Goal: Task Accomplishment & Management: Complete application form

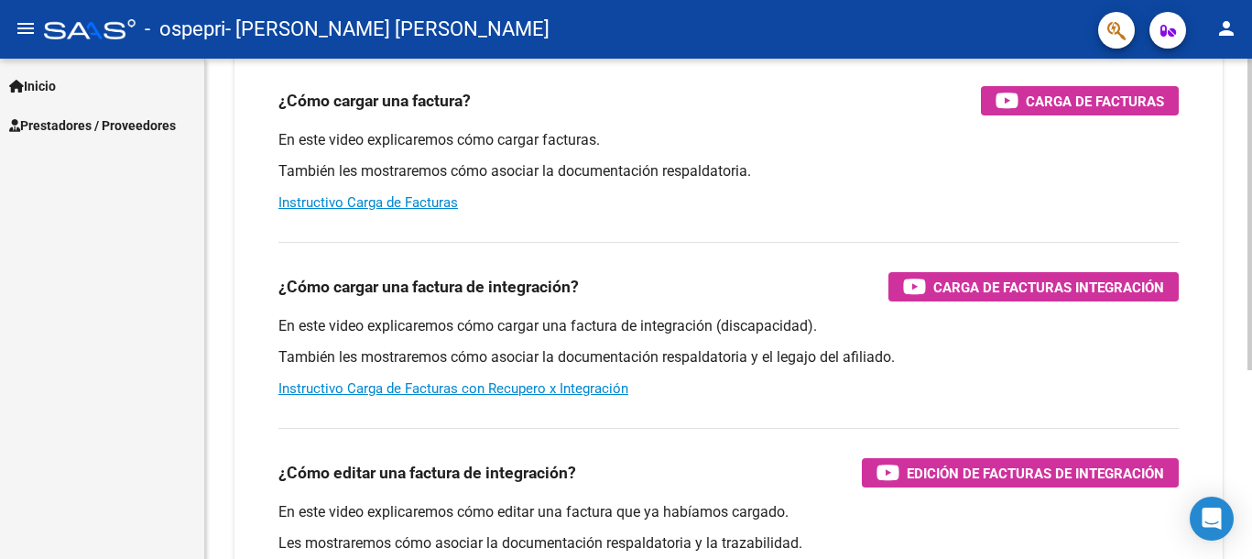
scroll to position [229, 0]
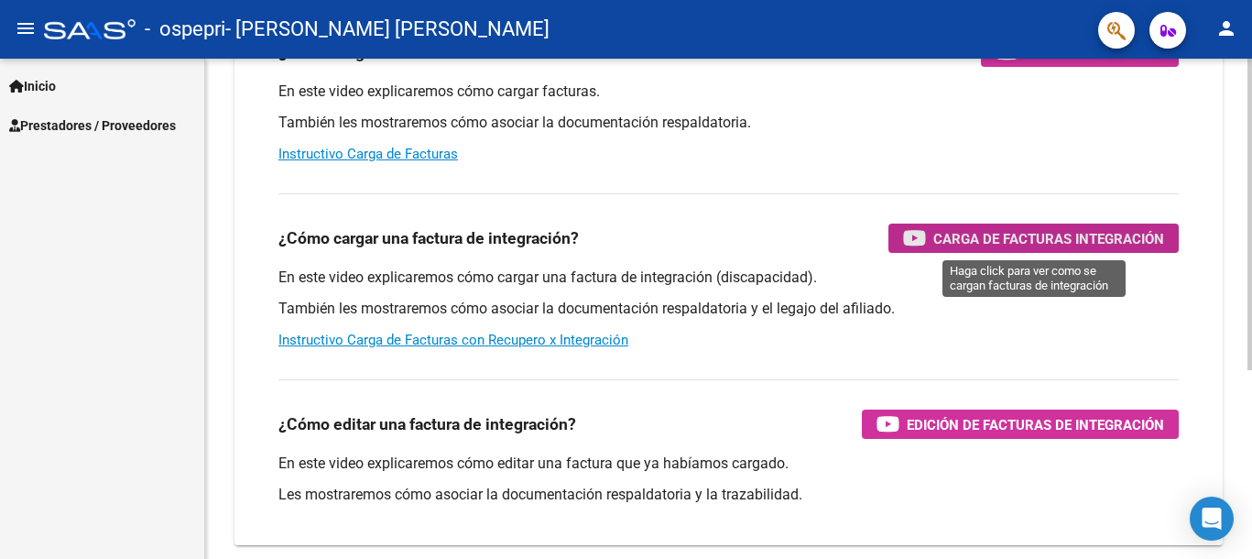
click at [1093, 232] on span "Carga de Facturas Integración" at bounding box center [1048, 238] width 231 height 23
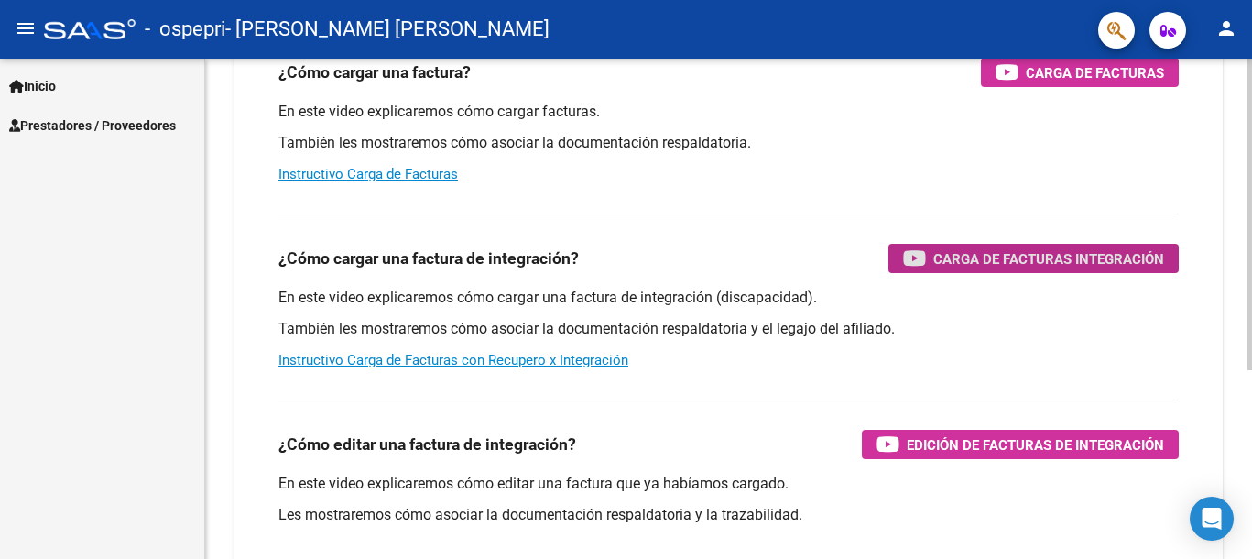
scroll to position [74, 0]
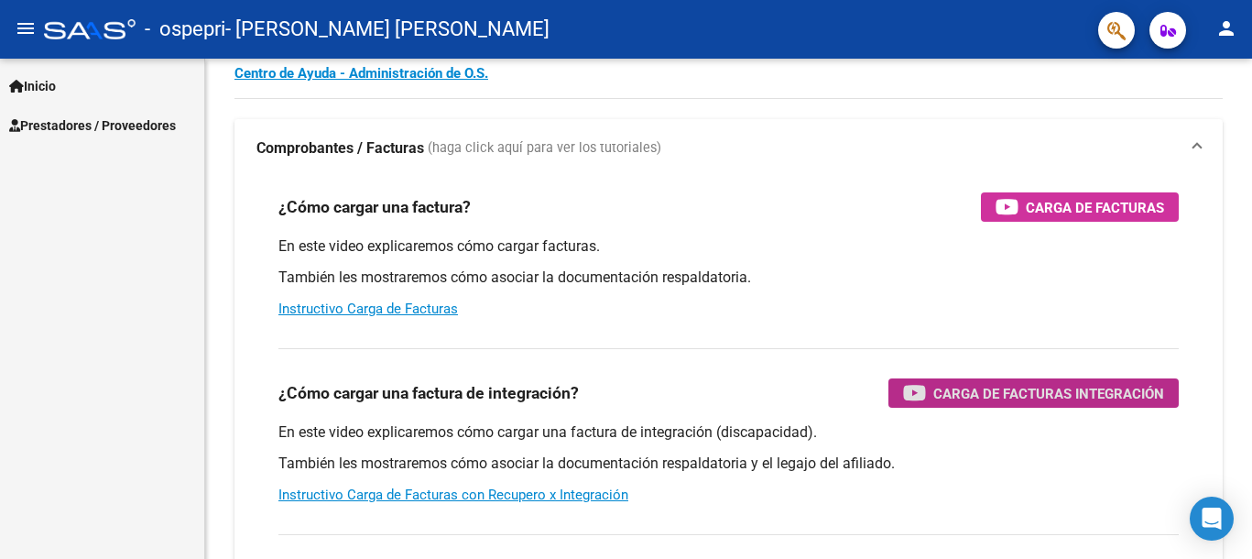
click at [55, 129] on span "Prestadores / Proveedores" at bounding box center [92, 125] width 167 height 20
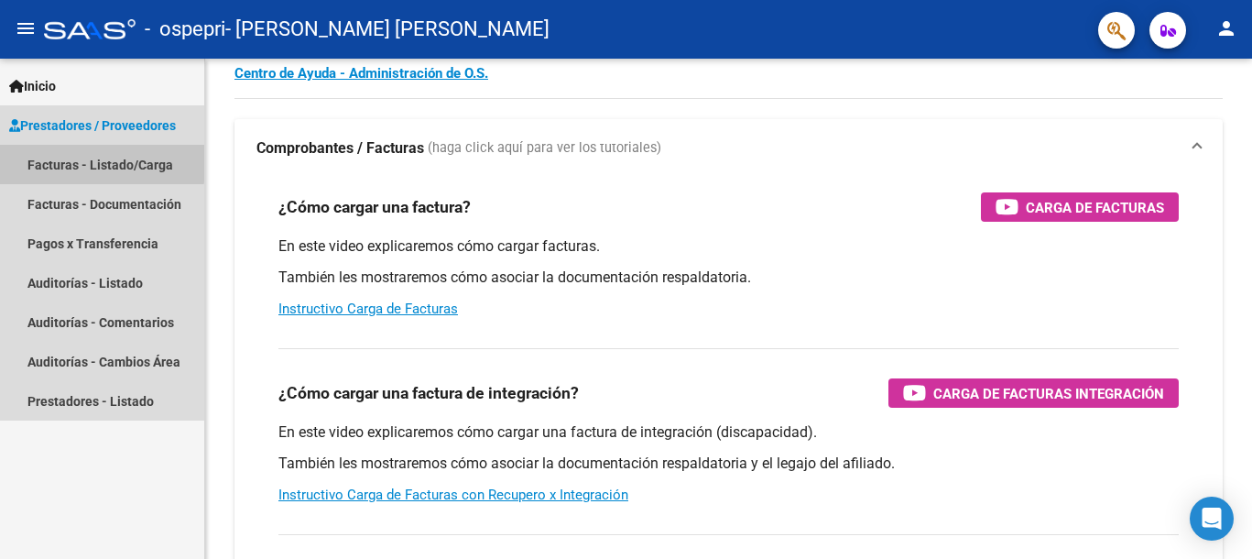
click at [84, 161] on link "Facturas - Listado/Carga" at bounding box center [102, 164] width 204 height 39
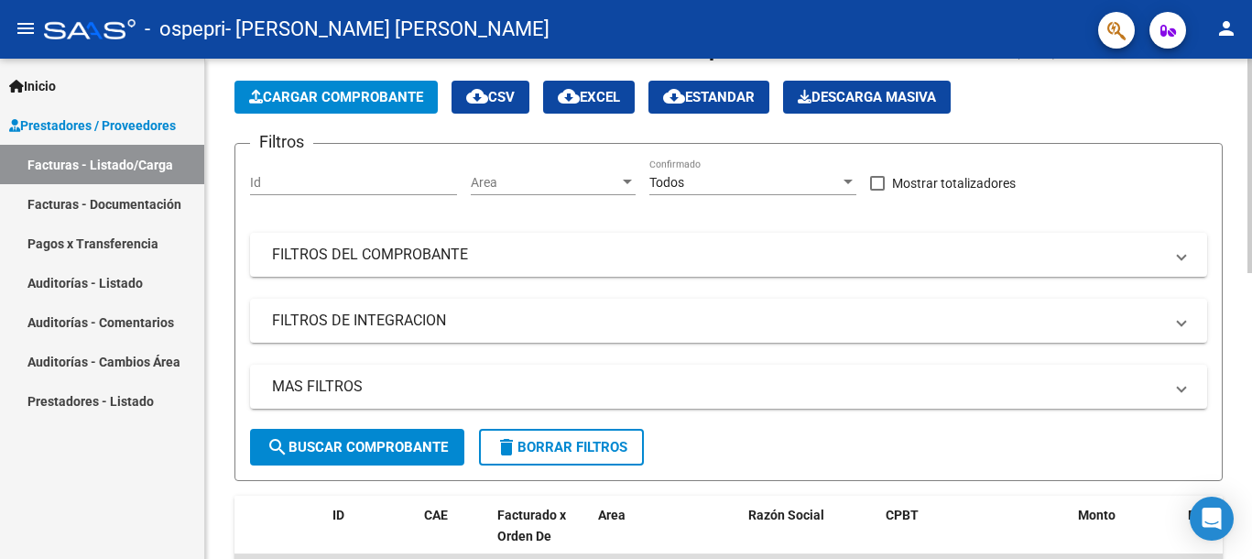
click at [334, 96] on span "Cargar Comprobante" at bounding box center [336, 97] width 174 height 16
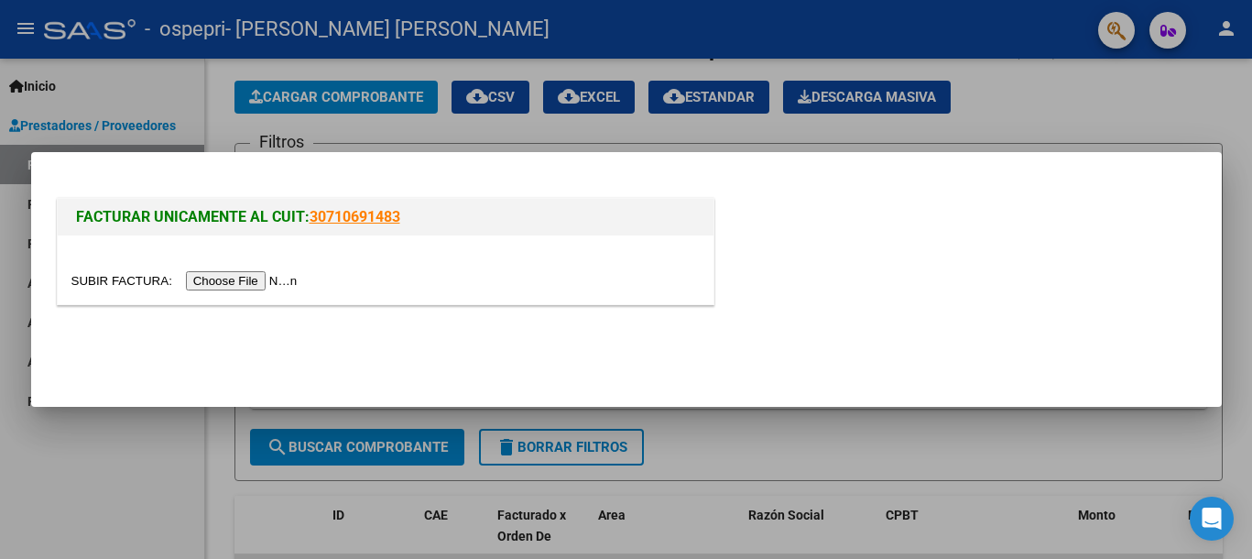
click at [303, 275] on input "file" at bounding box center [187, 280] width 232 height 19
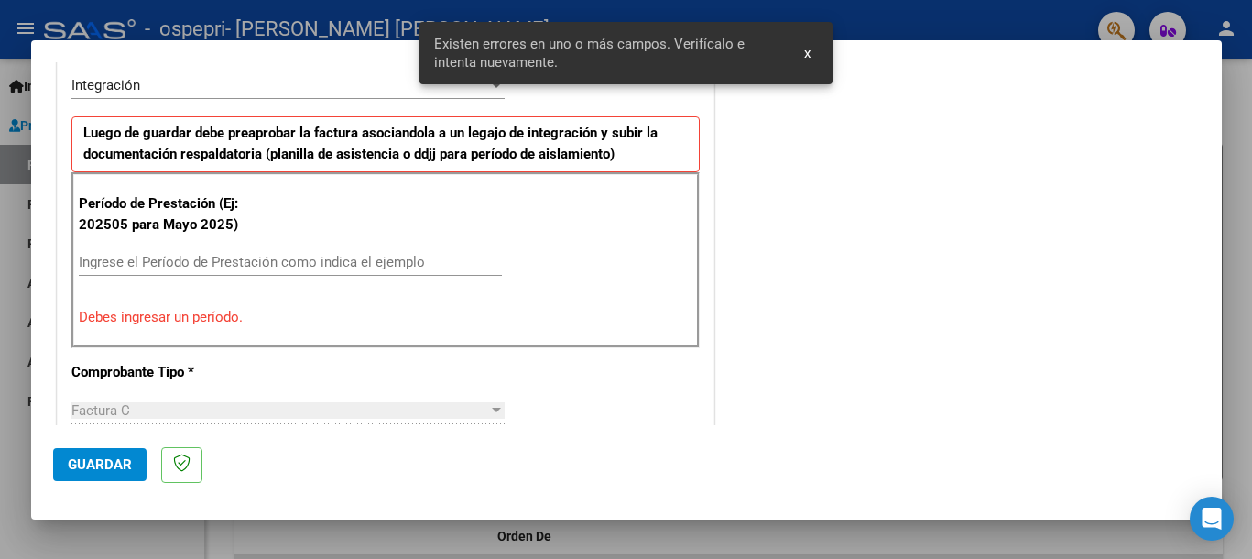
scroll to position [456, 0]
click at [410, 267] on input "Ingrese el Período de Prestación como indica el ejemplo" at bounding box center [290, 263] width 423 height 16
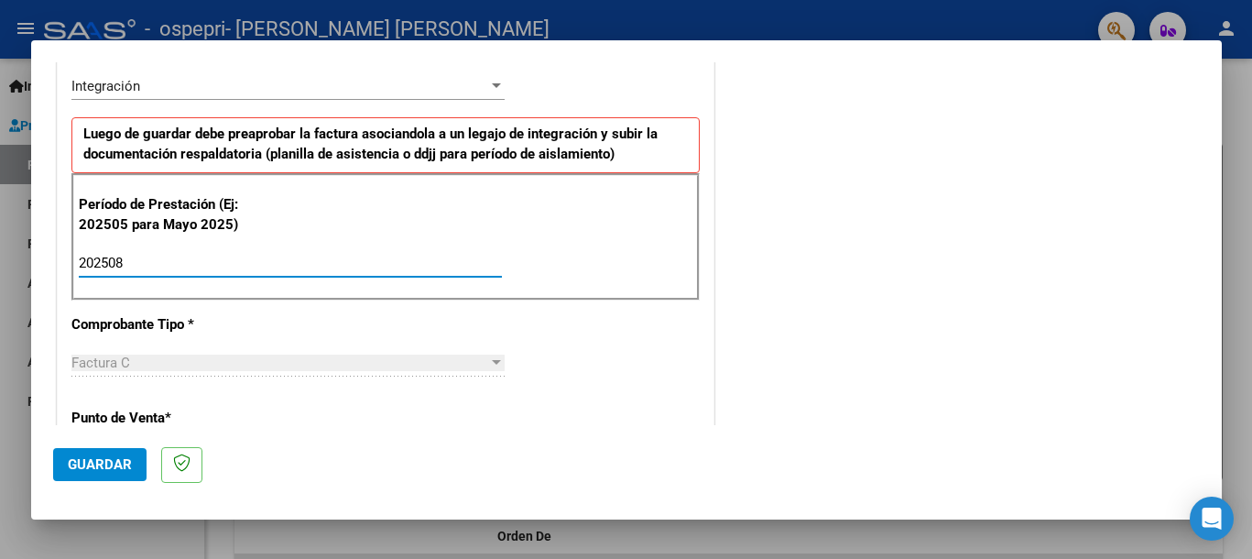
type input "202508"
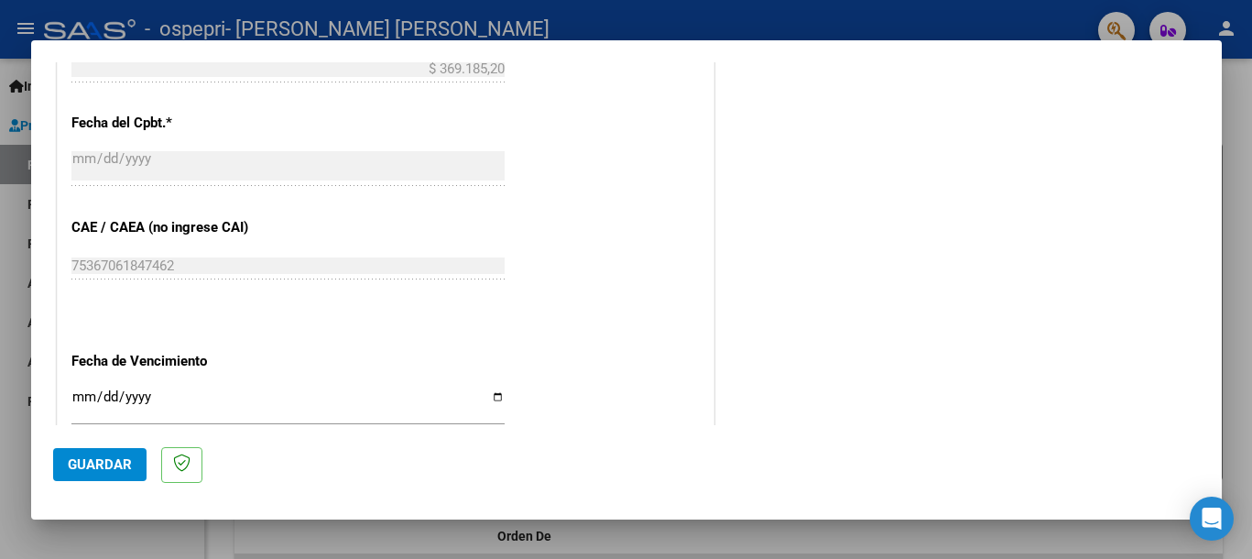
scroll to position [1248, 0]
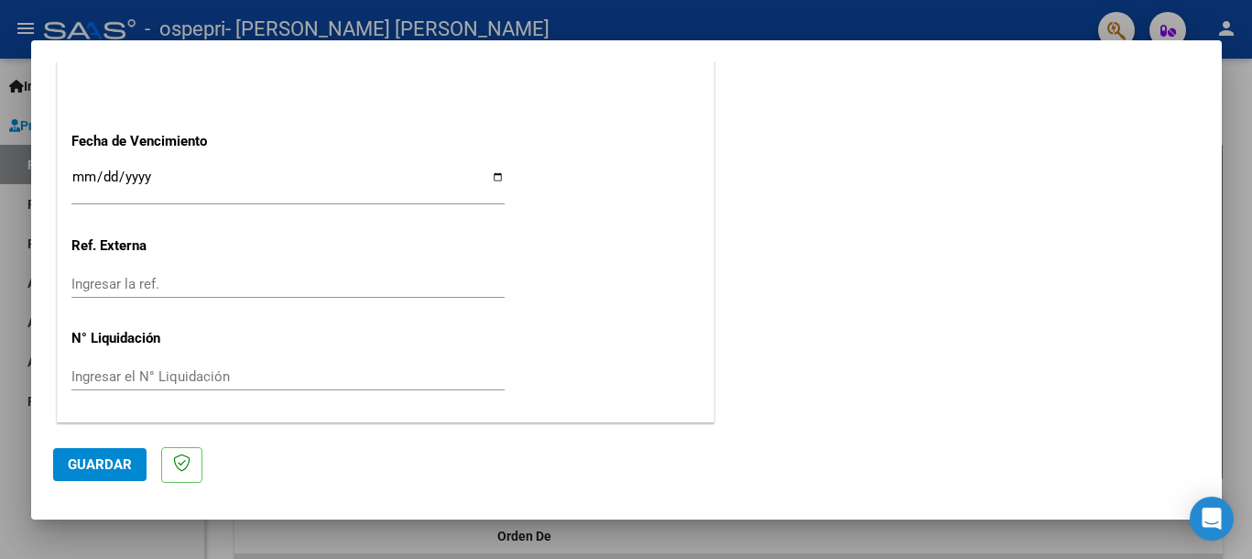
click at [494, 182] on input "Ingresar la fecha" at bounding box center [287, 183] width 433 height 29
type input "[DATE]"
click at [270, 378] on input "Ingresar el N° Liquidación" at bounding box center [287, 376] width 433 height 16
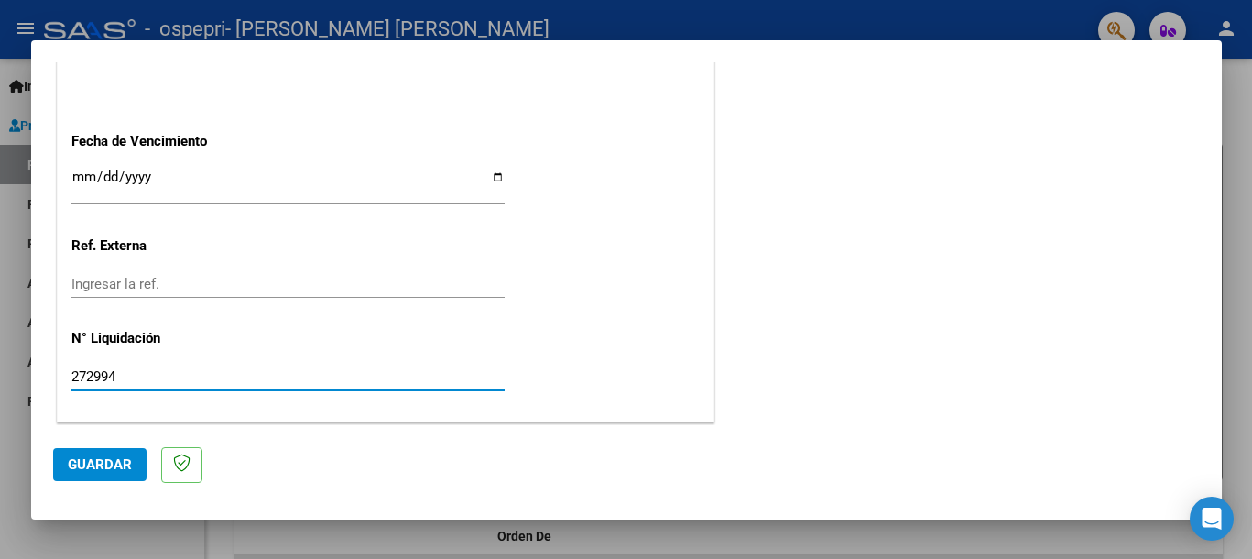
type input "272994"
click at [69, 476] on button "Guardar" at bounding box center [99, 464] width 93 height 33
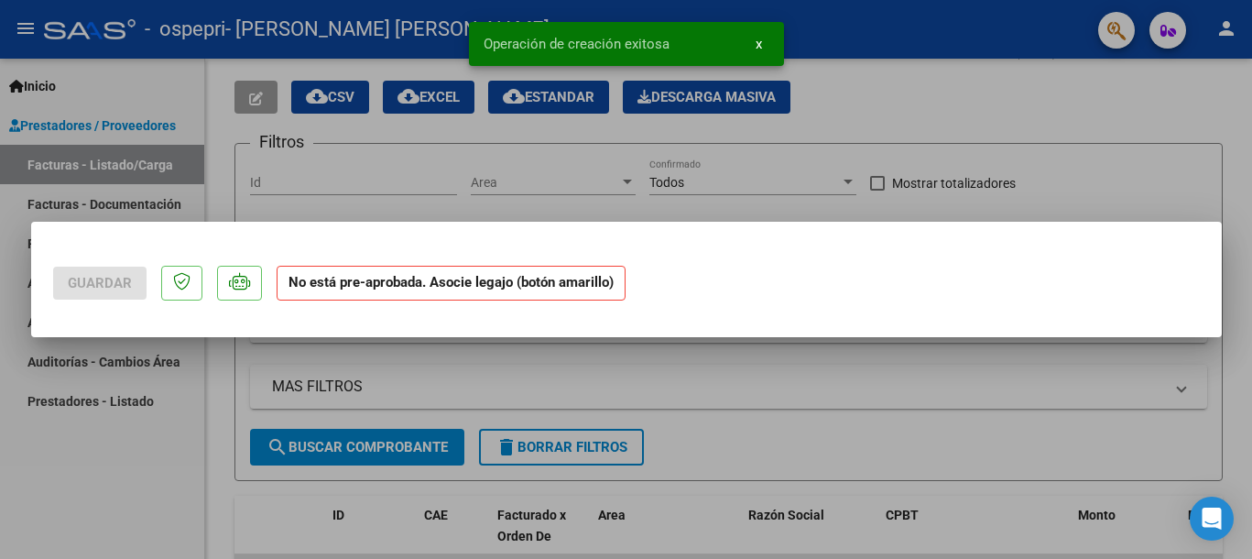
scroll to position [0, 0]
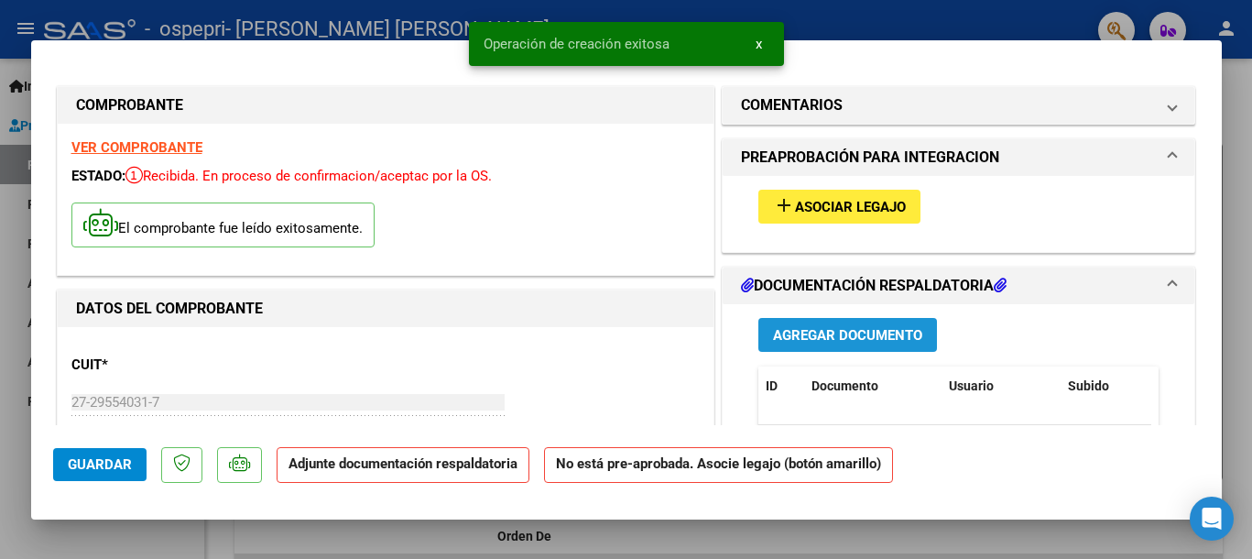
click at [871, 327] on span "Agregar Documento" at bounding box center [847, 335] width 149 height 16
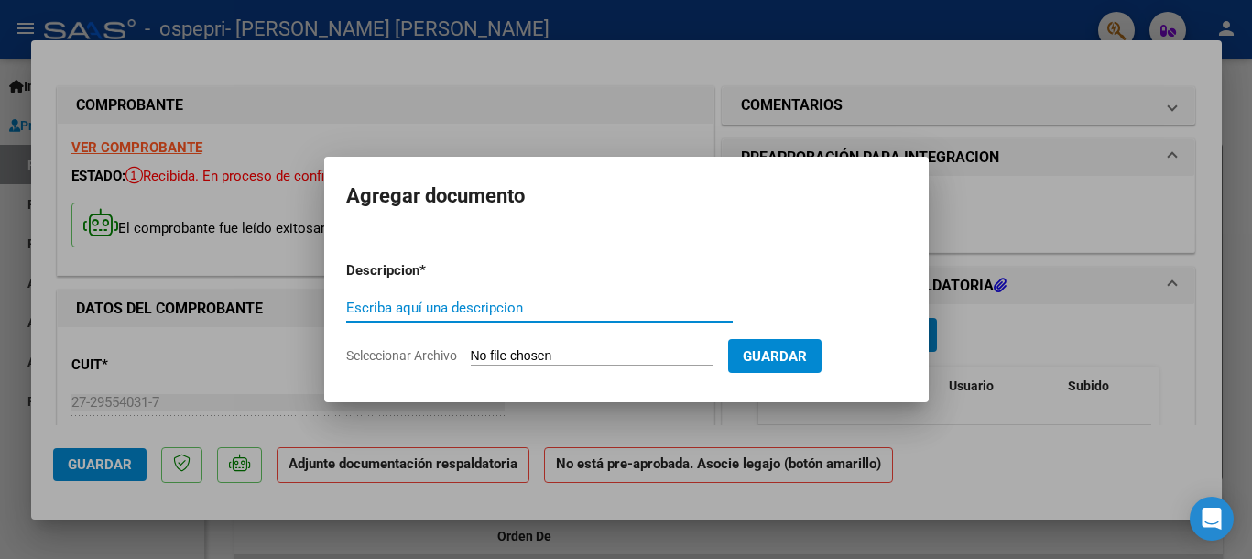
click at [538, 308] on input "Escriba aquí una descripcion" at bounding box center [539, 307] width 386 height 16
type input "PLANILLA AGOSTO"
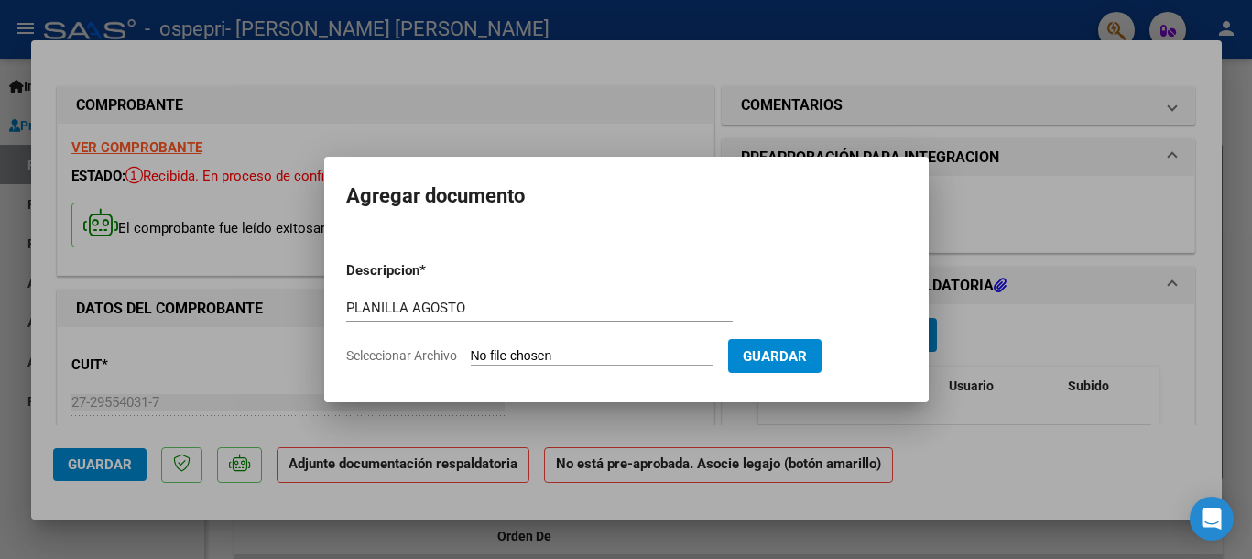
click at [586, 363] on input "Seleccionar Archivo" at bounding box center [592, 356] width 243 height 17
type input "C:\fakepath\[PERSON_NAME] [PERSON_NAME].jpg"
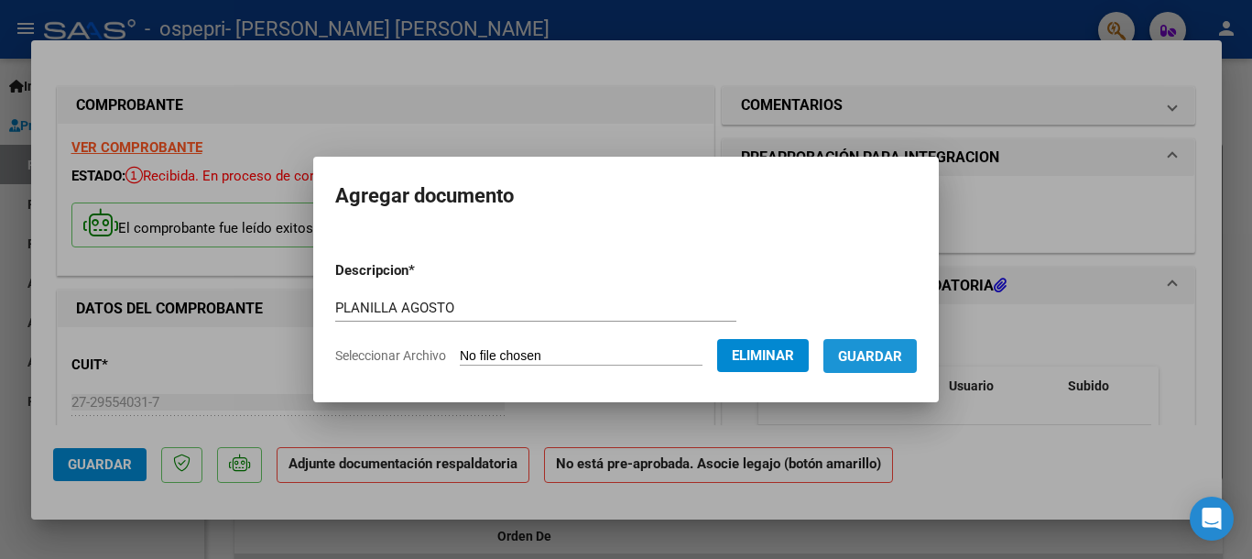
click at [885, 366] on button "Guardar" at bounding box center [869, 356] width 93 height 34
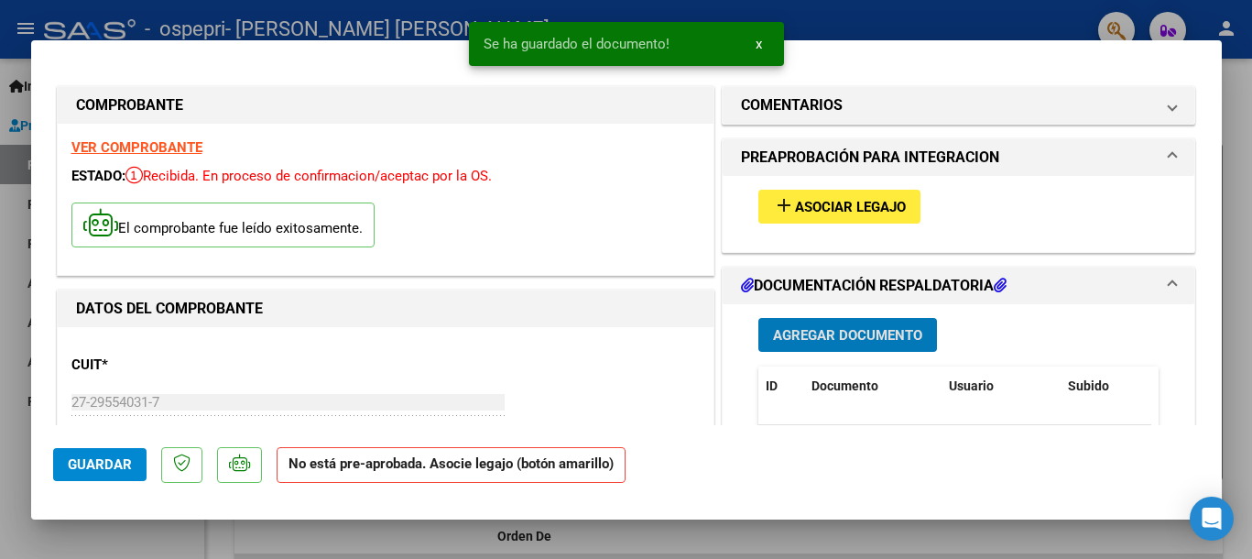
click at [841, 205] on span "Asociar Legajo" at bounding box center [850, 207] width 111 height 16
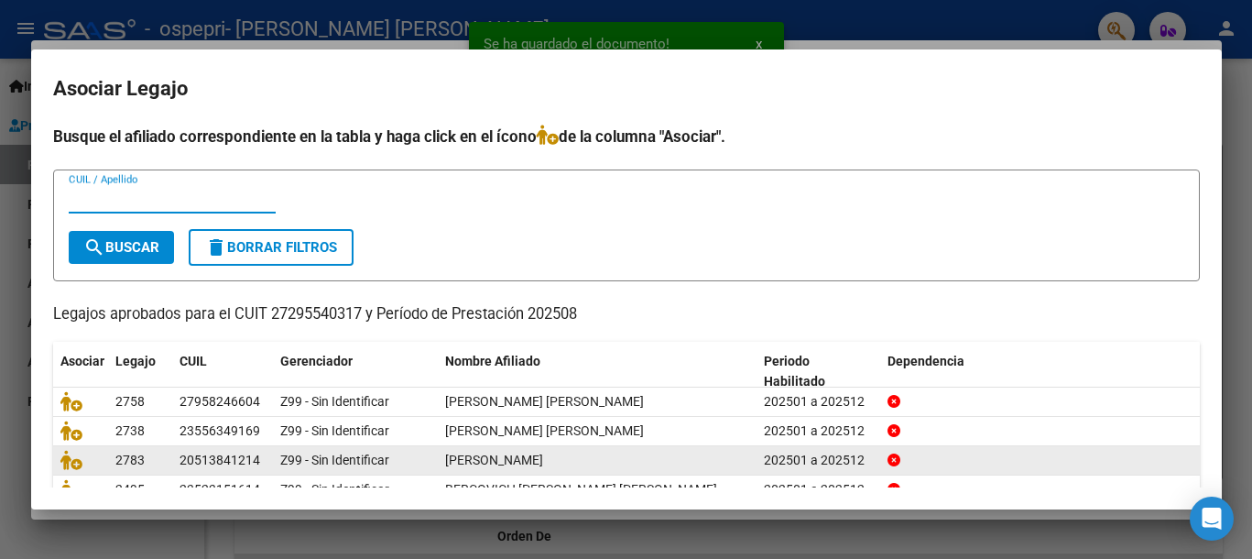
scroll to position [118, 0]
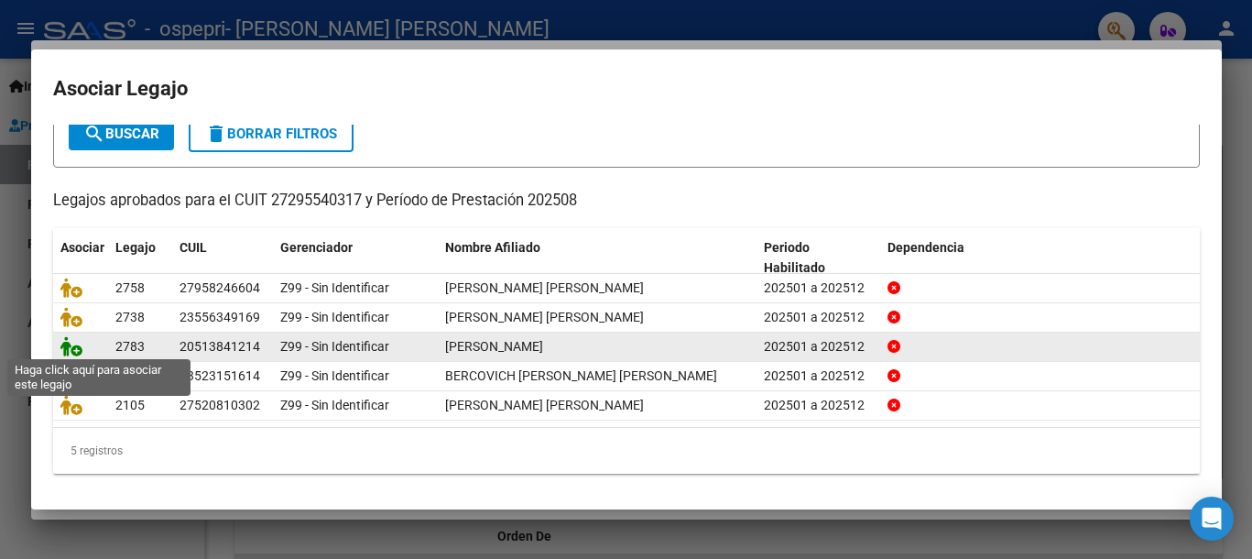
click at [69, 343] on icon at bounding box center [71, 346] width 22 height 20
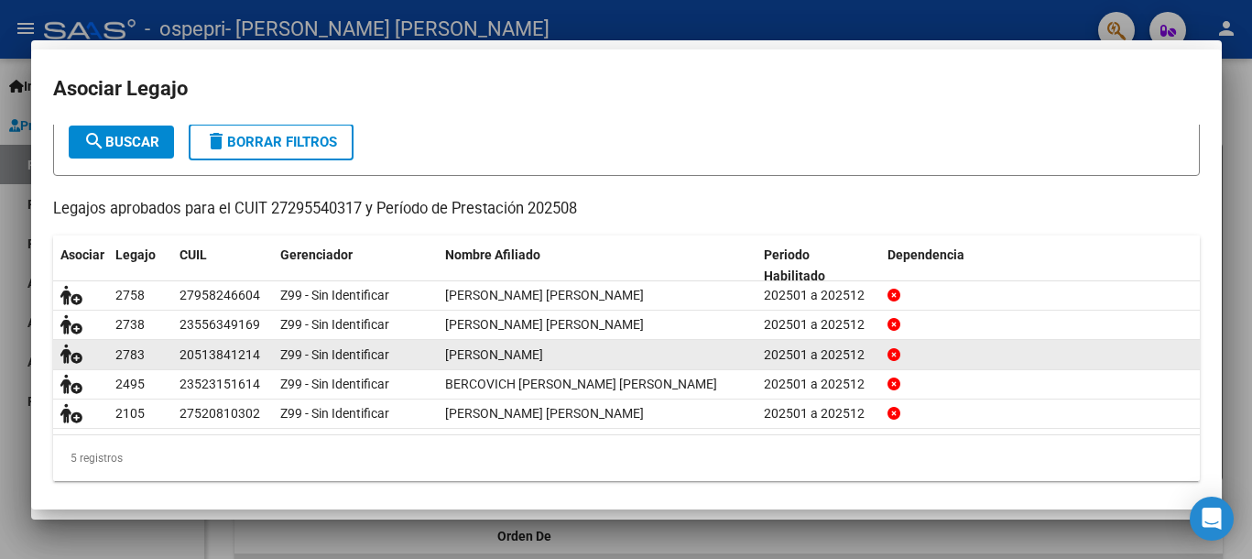
scroll to position [0, 0]
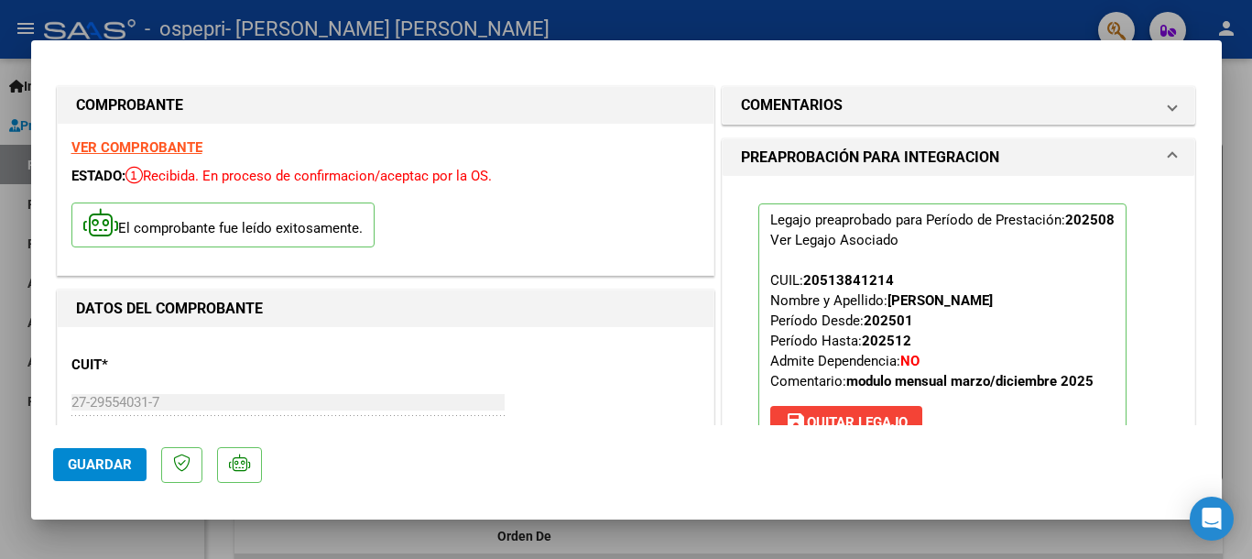
click at [81, 455] on button "Guardar" at bounding box center [99, 464] width 93 height 33
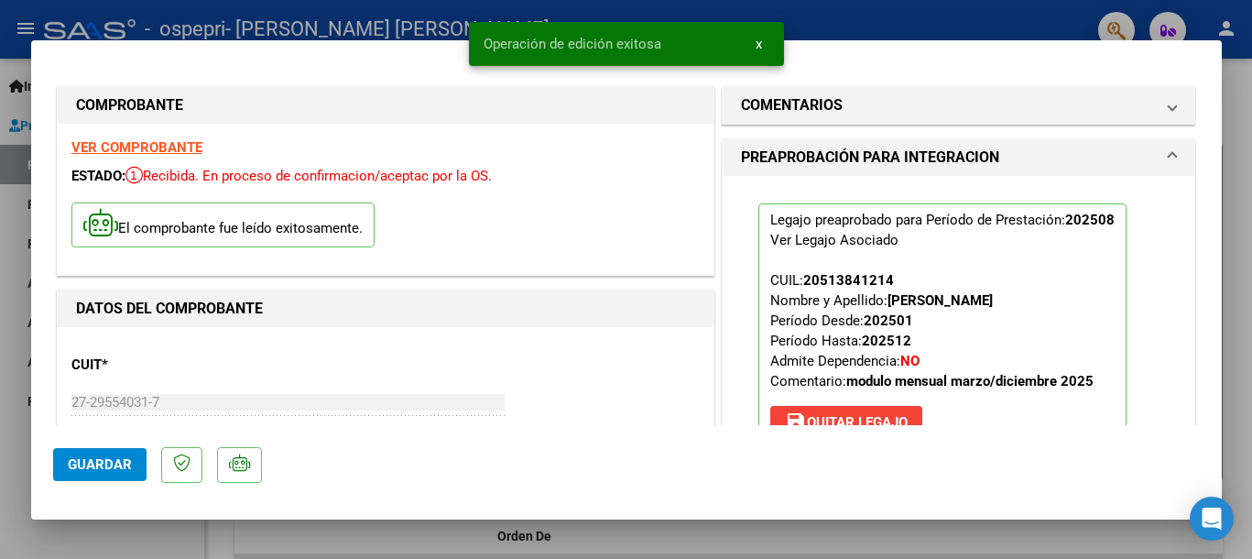
click at [123, 462] on span "Guardar" at bounding box center [100, 464] width 64 height 16
type input "$ 0,00"
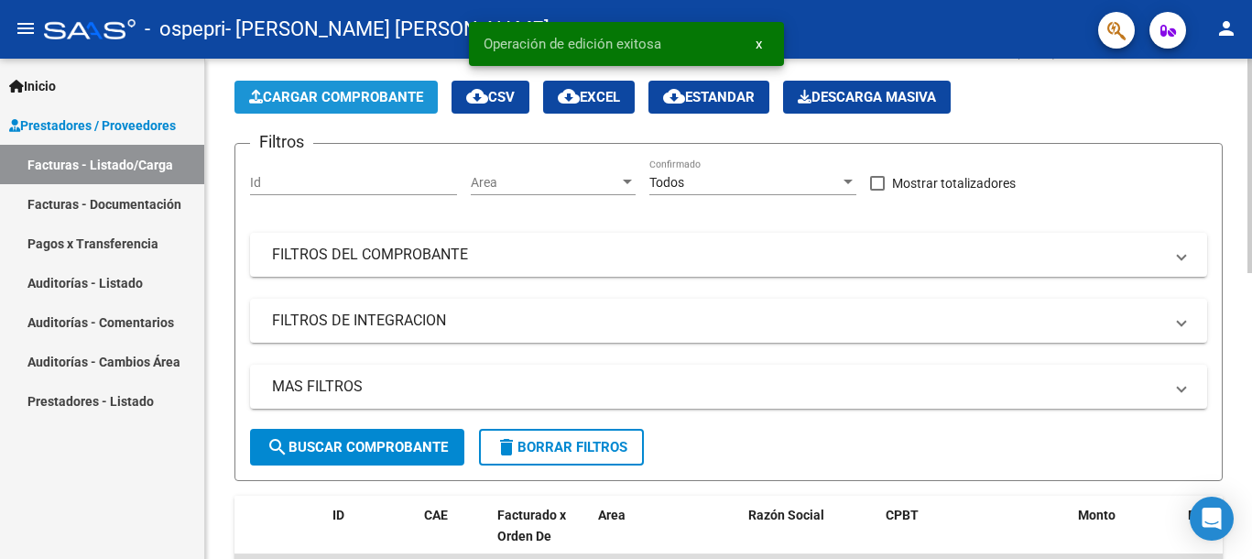
click at [296, 98] on span "Cargar Comprobante" at bounding box center [336, 97] width 174 height 16
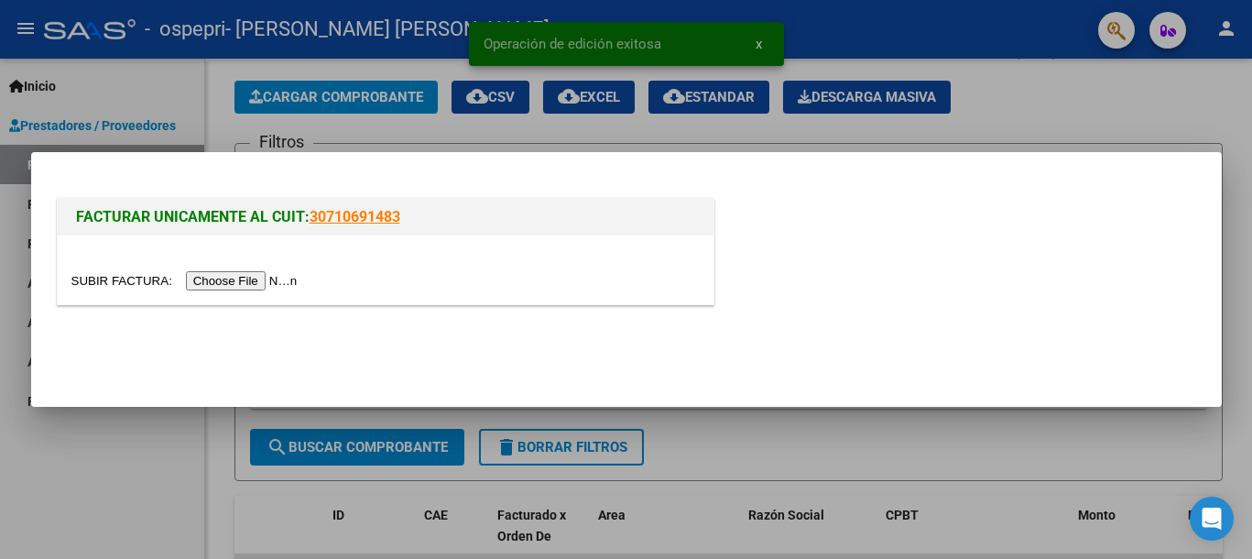
click at [303, 287] on input "file" at bounding box center [187, 280] width 232 height 19
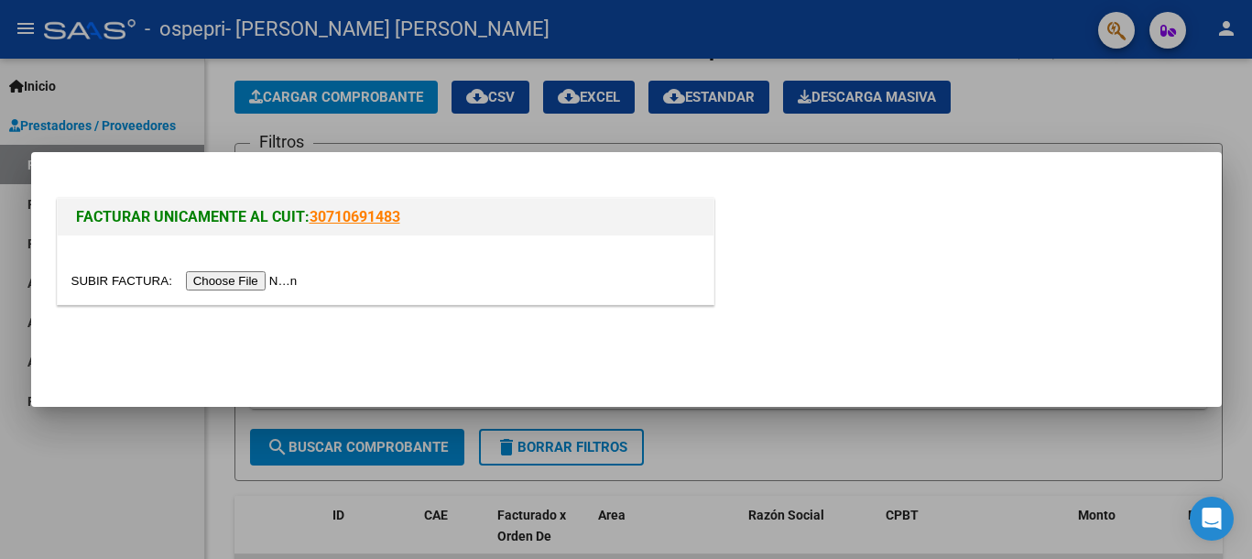
click at [303, 279] on input "file" at bounding box center [187, 280] width 232 height 19
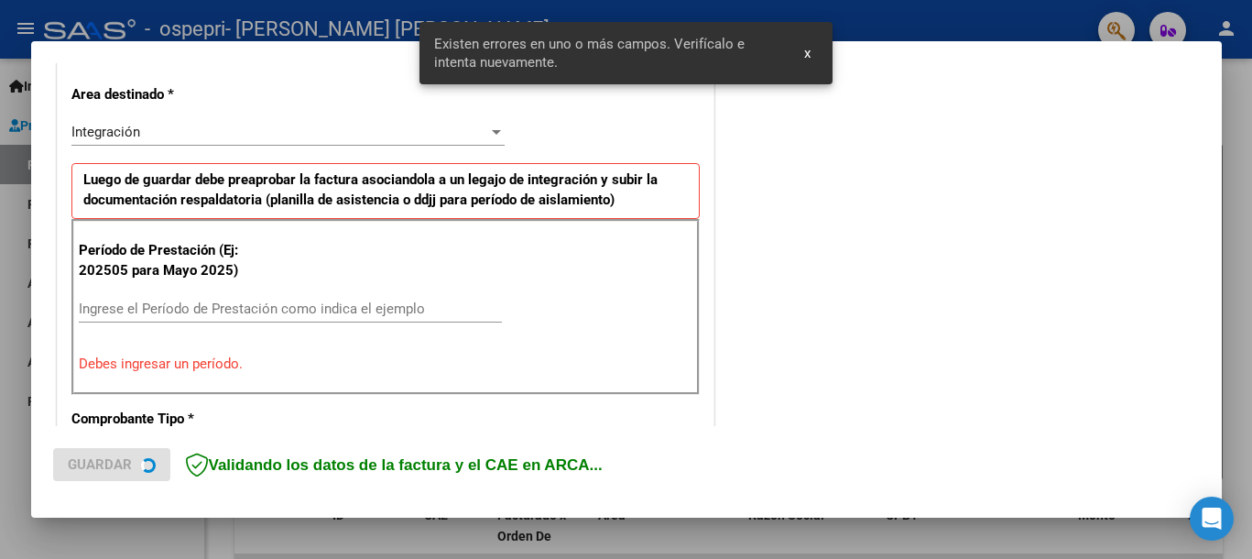
scroll to position [422, 0]
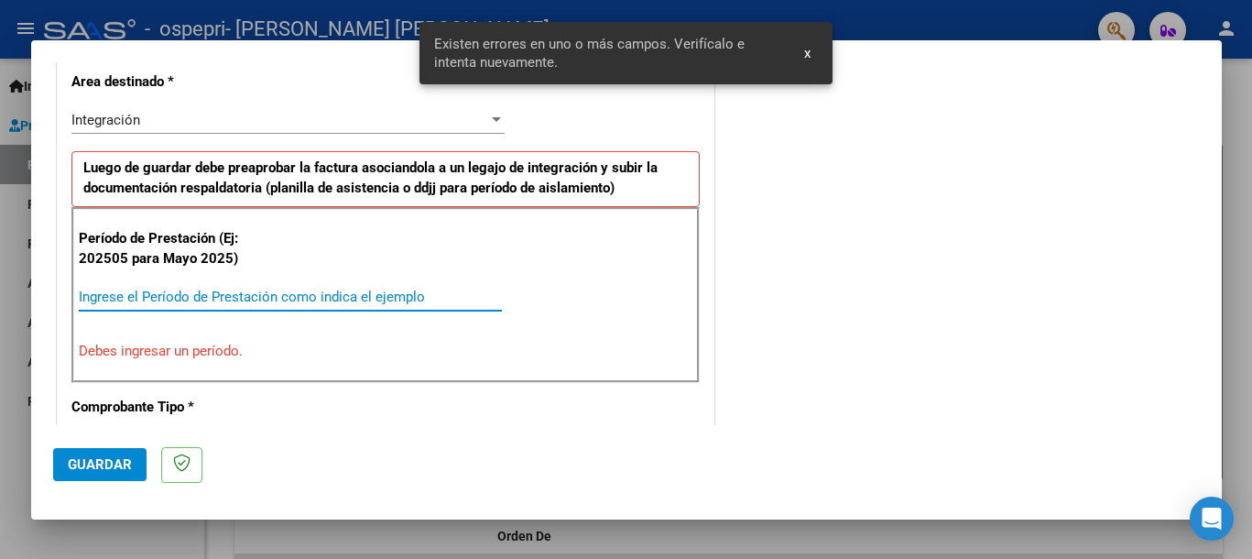
click at [194, 299] on input "Ingrese el Período de Prestación como indica el ejemplo" at bounding box center [290, 296] width 423 height 16
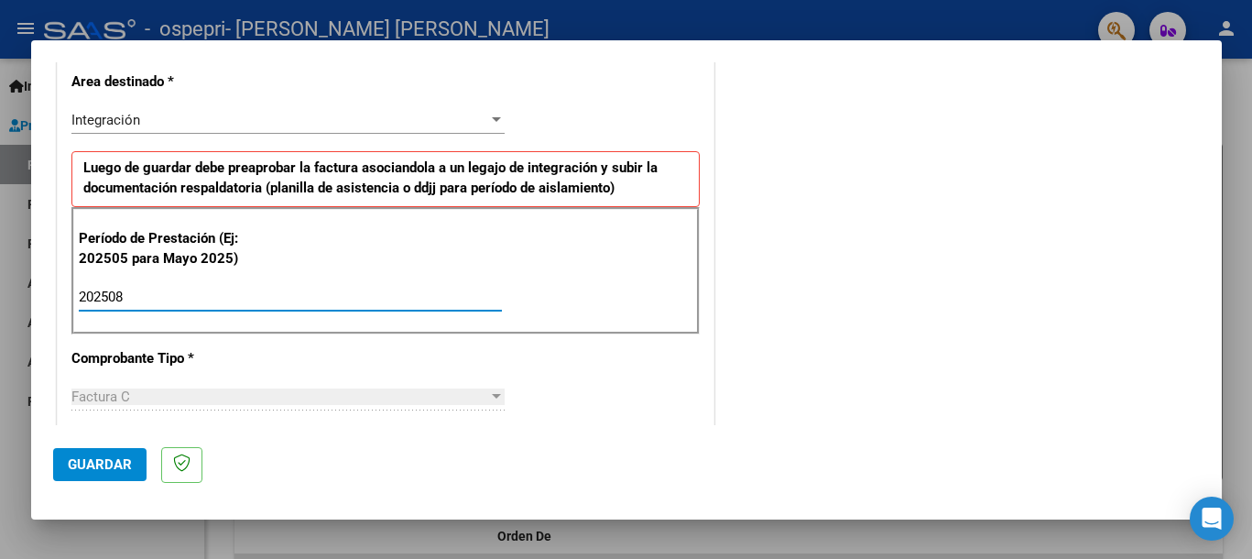
type input "202508"
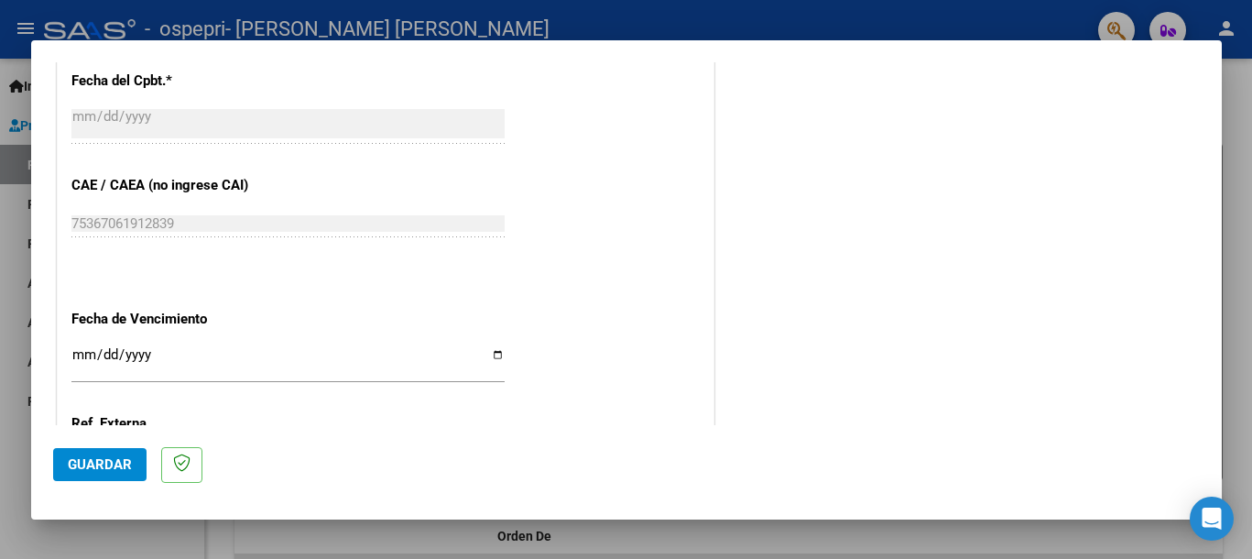
scroll to position [1223, 0]
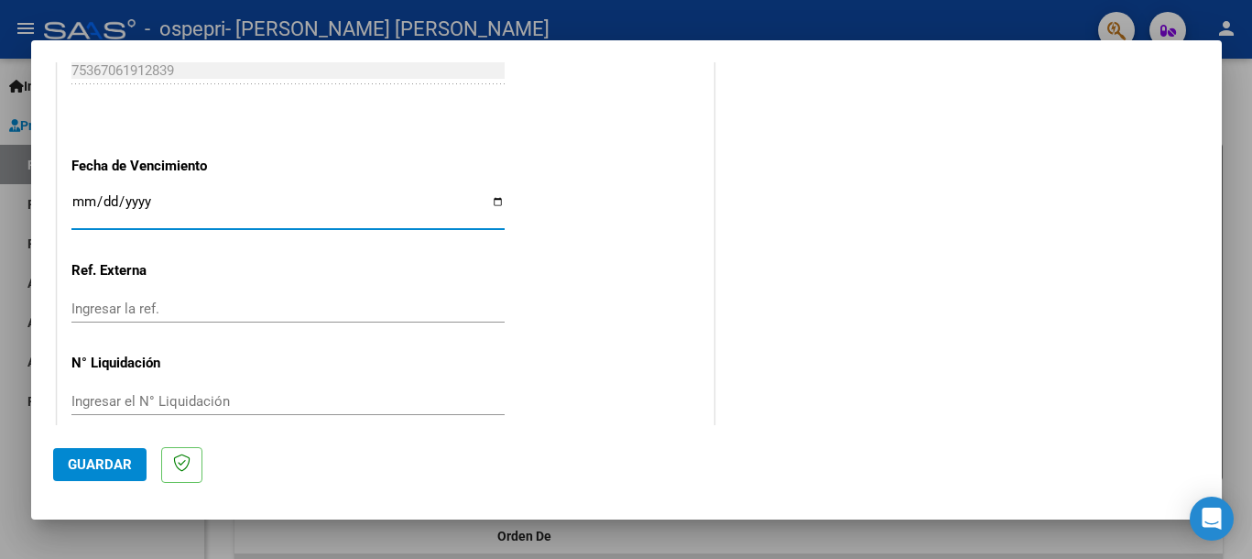
click at [493, 204] on input "Ingresar la fecha" at bounding box center [287, 208] width 433 height 29
type input "[DATE]"
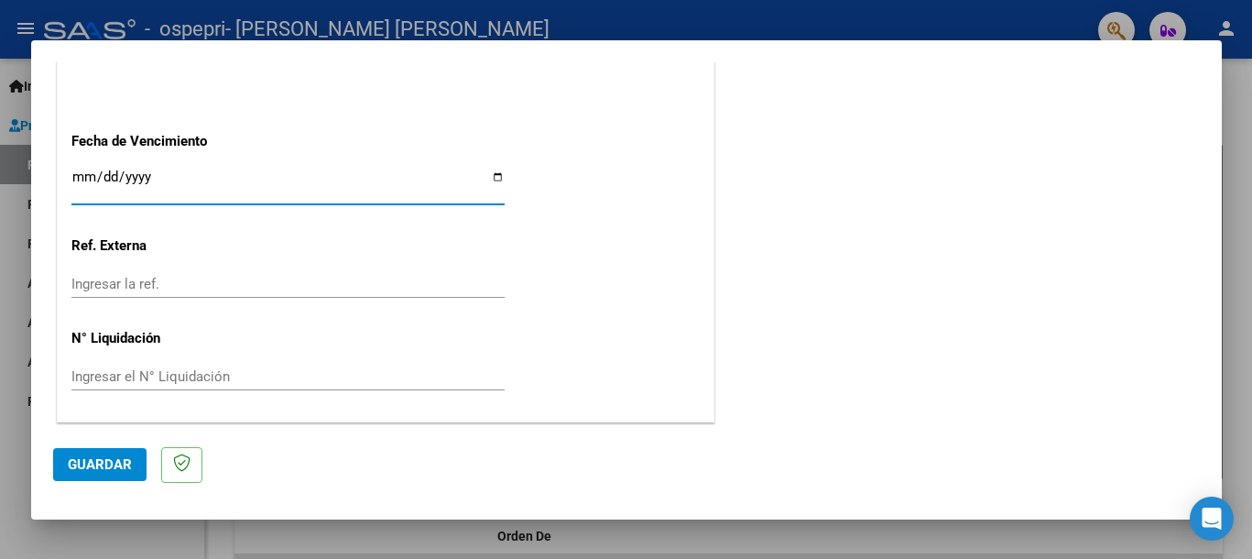
click at [141, 372] on input "Ingresar el N° Liquidación" at bounding box center [287, 376] width 433 height 16
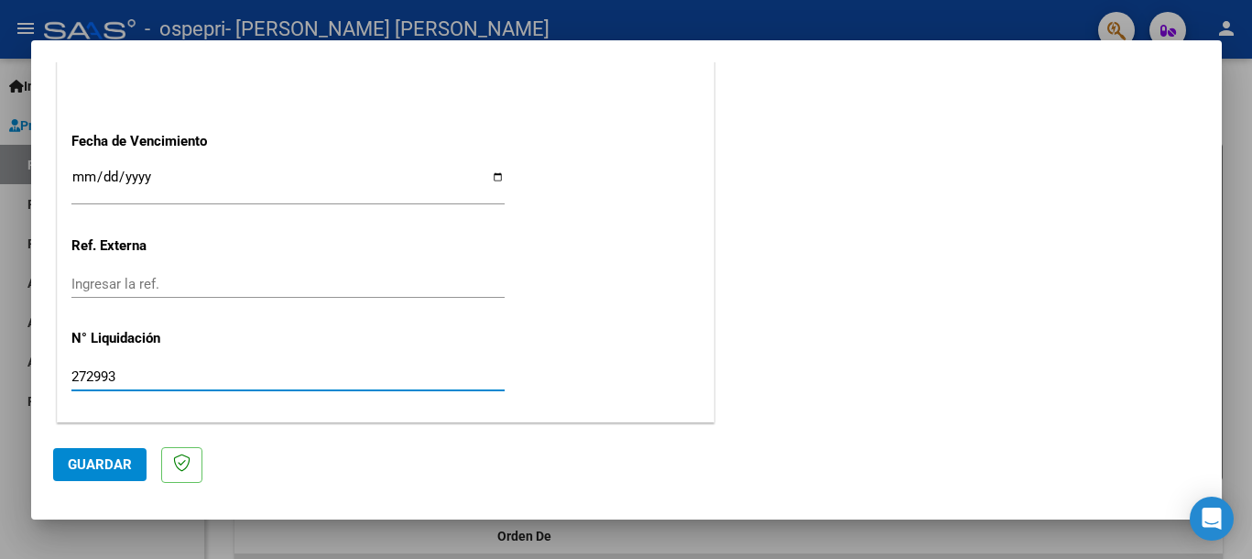
type input "272993"
click at [121, 472] on span "Guardar" at bounding box center [100, 464] width 64 height 16
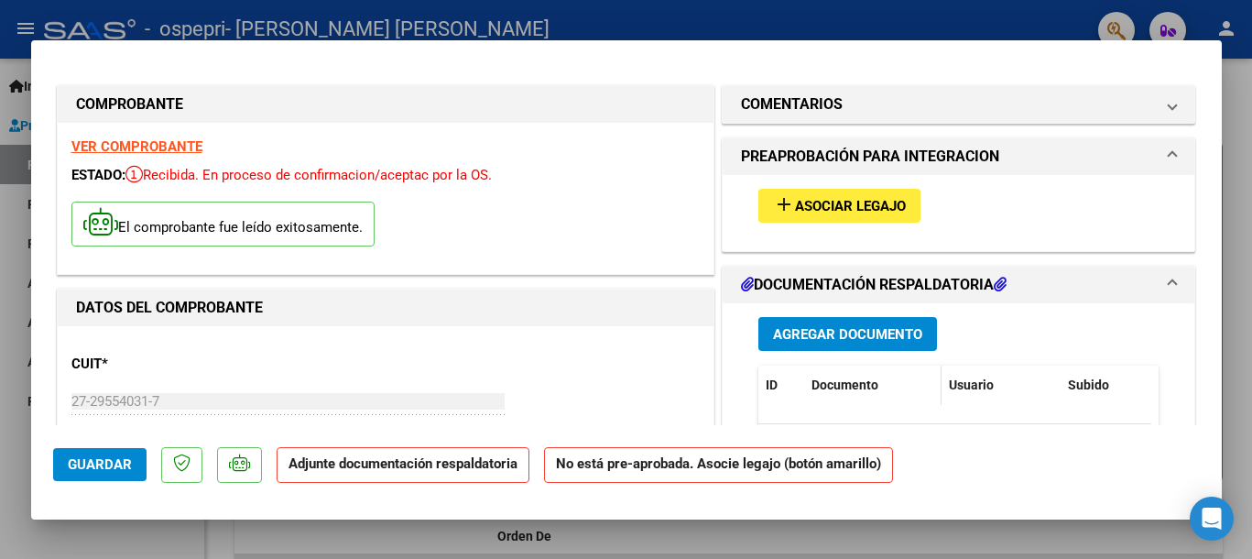
scroll to position [0, 0]
click at [877, 323] on button "Agregar Documento" at bounding box center [847, 335] width 179 height 34
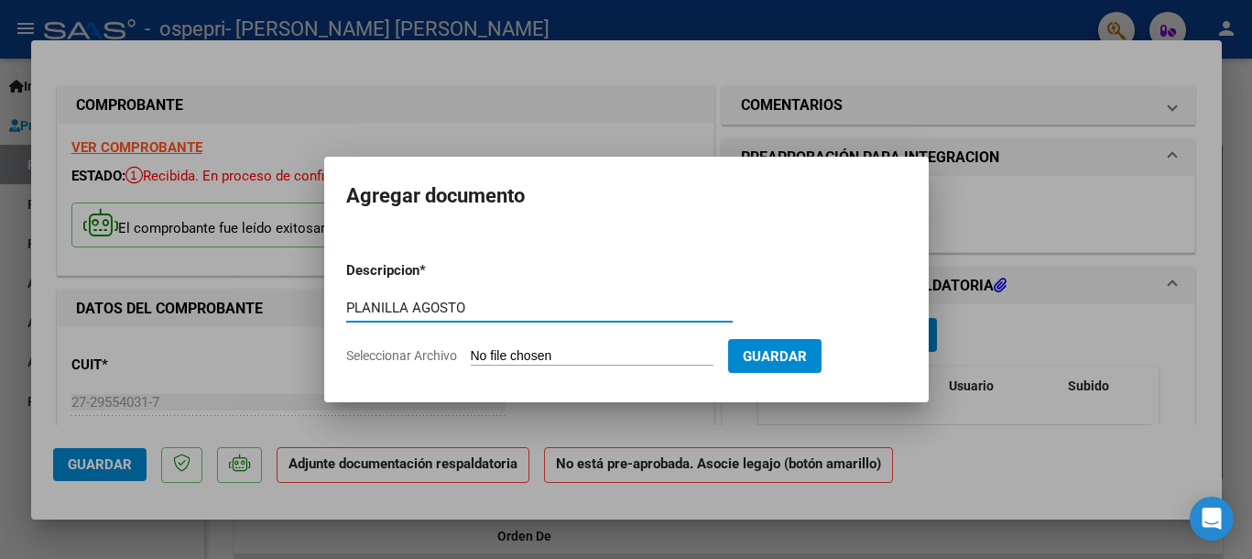
type input "PLANILLA AGOSTO"
click at [536, 353] on input "Seleccionar Archivo" at bounding box center [592, 356] width 243 height 17
type input "C:\fakepath\[PERSON_NAME].jpg"
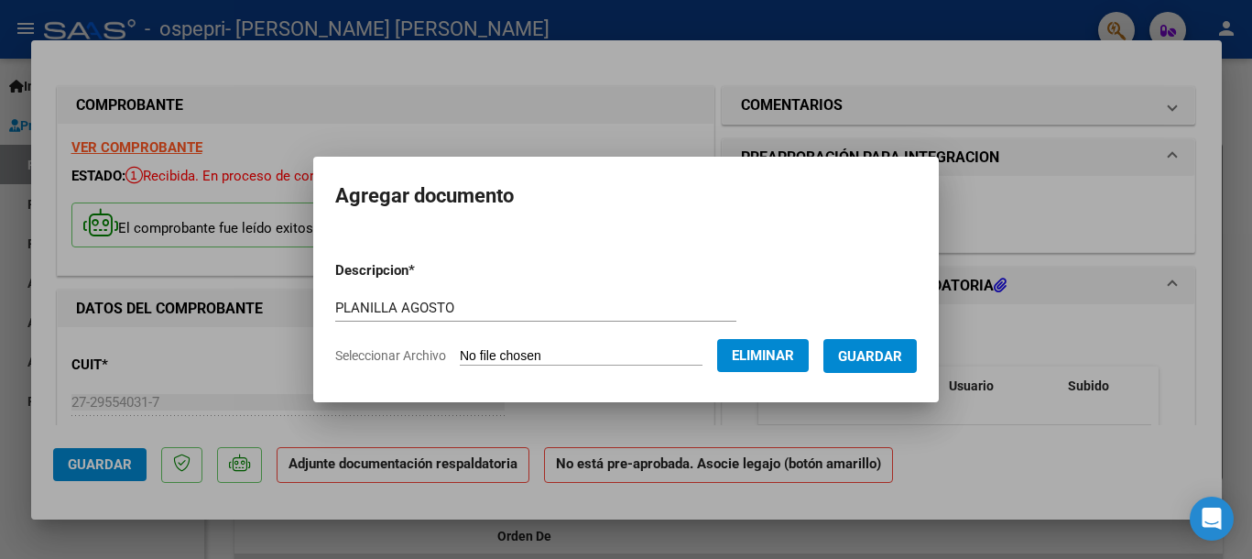
click at [893, 367] on button "Guardar" at bounding box center [869, 356] width 93 height 34
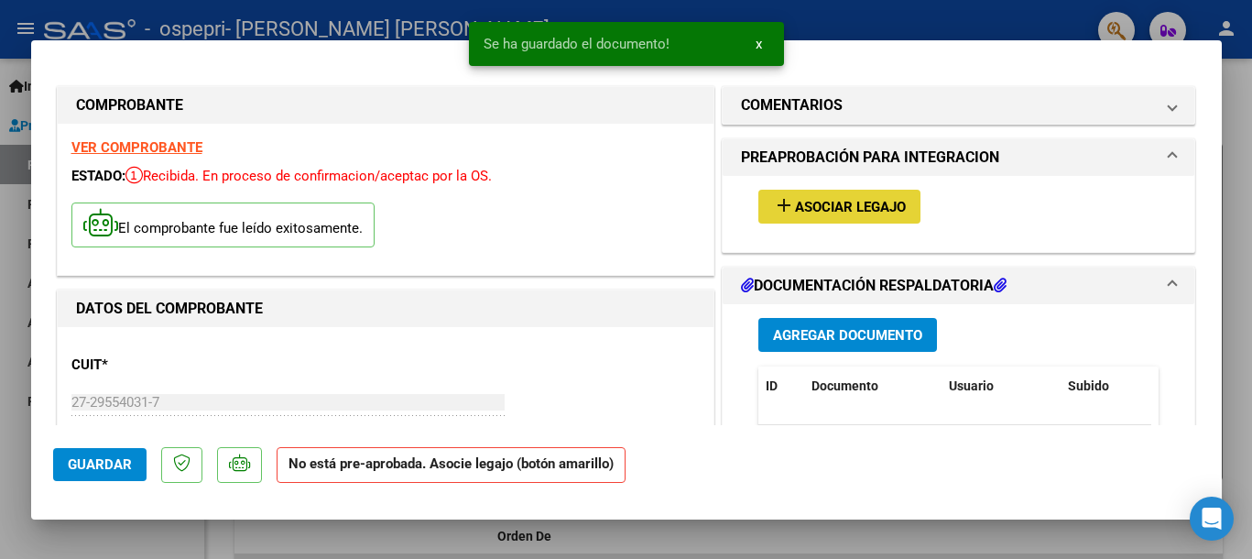
click at [868, 217] on button "add Asociar Legajo" at bounding box center [839, 207] width 162 height 34
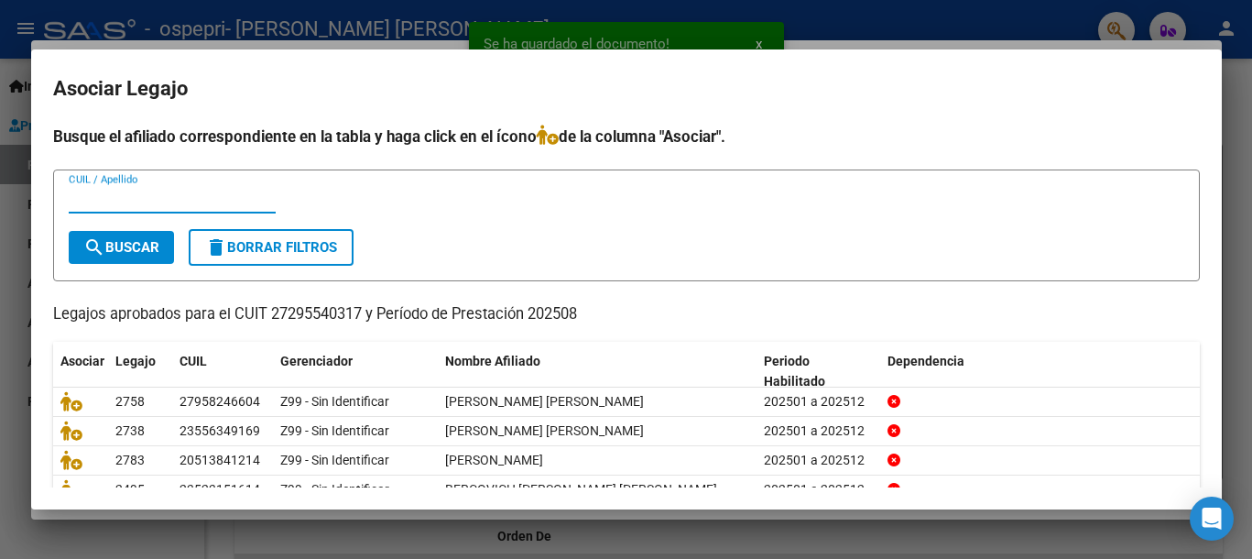
scroll to position [118, 0]
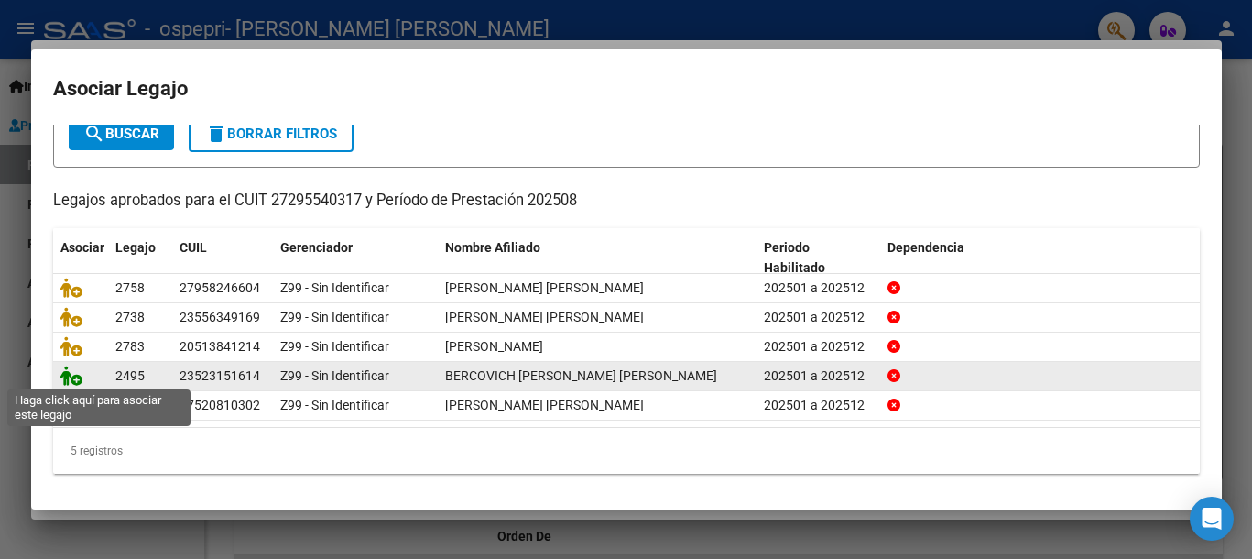
click at [62, 375] on icon at bounding box center [71, 375] width 22 height 20
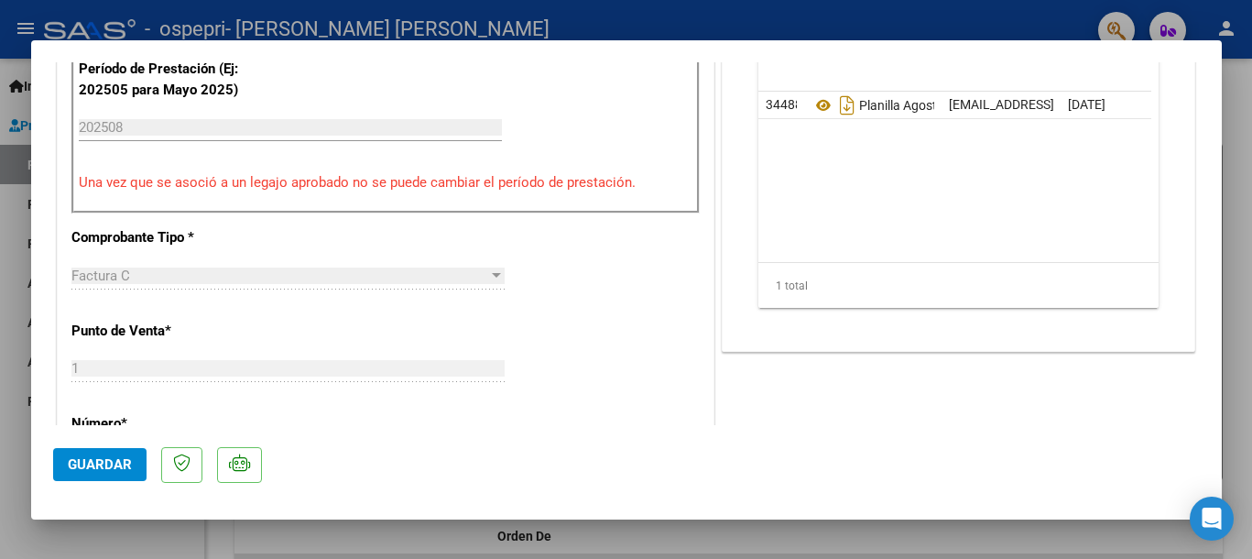
scroll to position [0, 0]
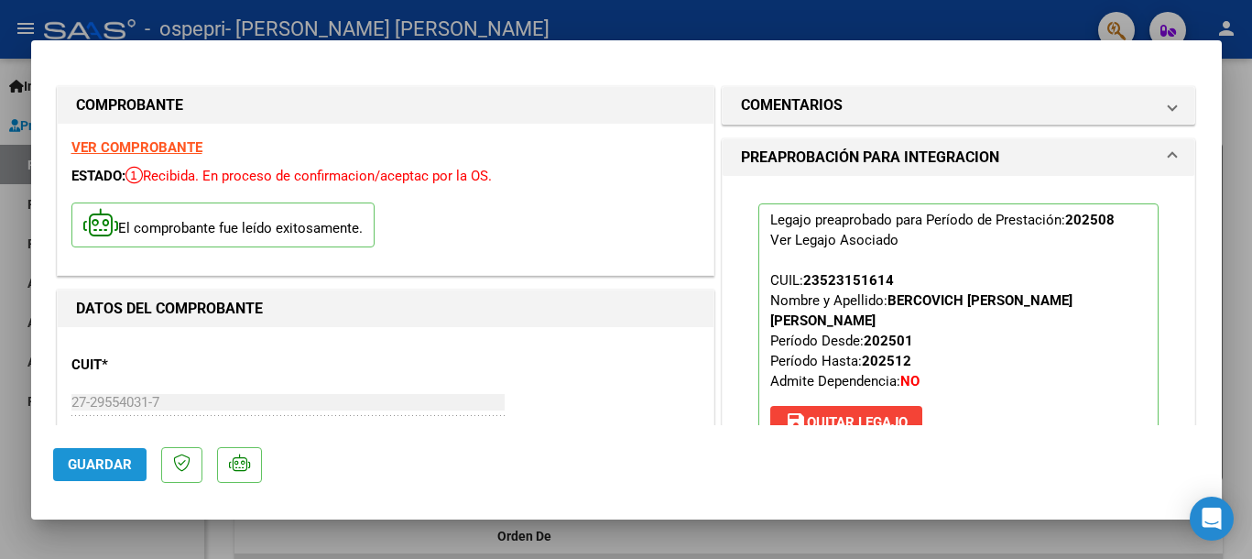
click at [80, 468] on span "Guardar" at bounding box center [100, 464] width 64 height 16
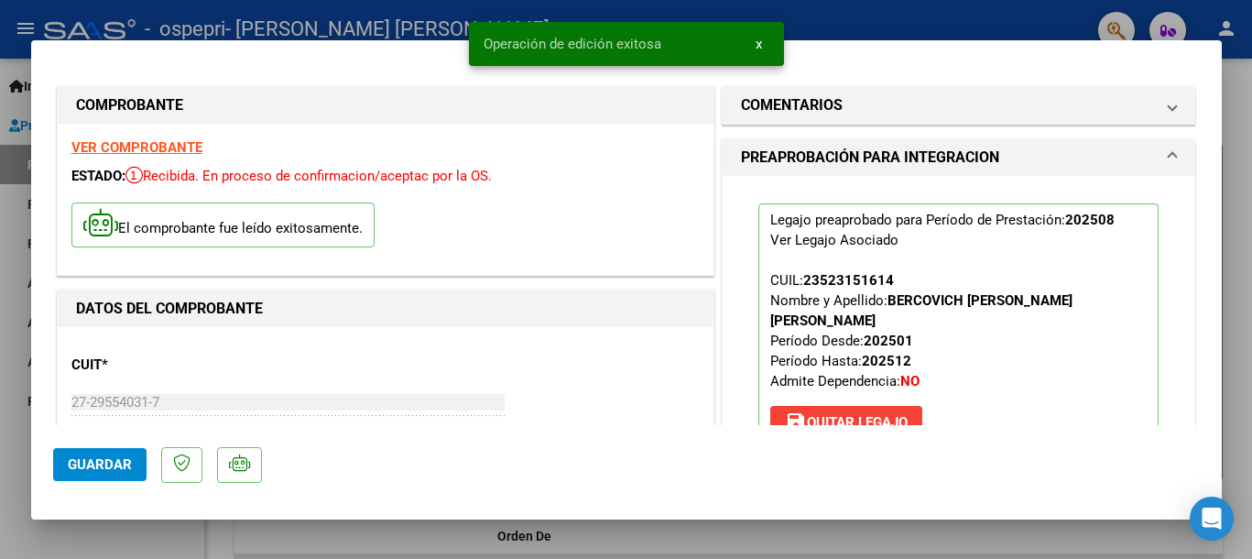
click at [84, 466] on span "Guardar" at bounding box center [100, 464] width 64 height 16
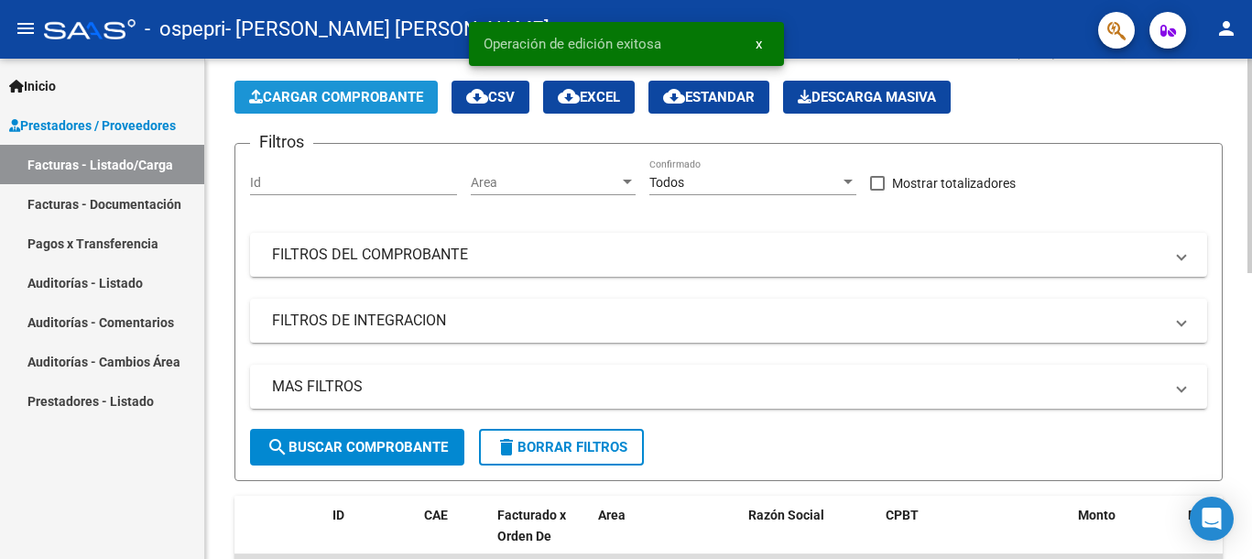
click at [310, 102] on span "Cargar Comprobante" at bounding box center [336, 97] width 174 height 16
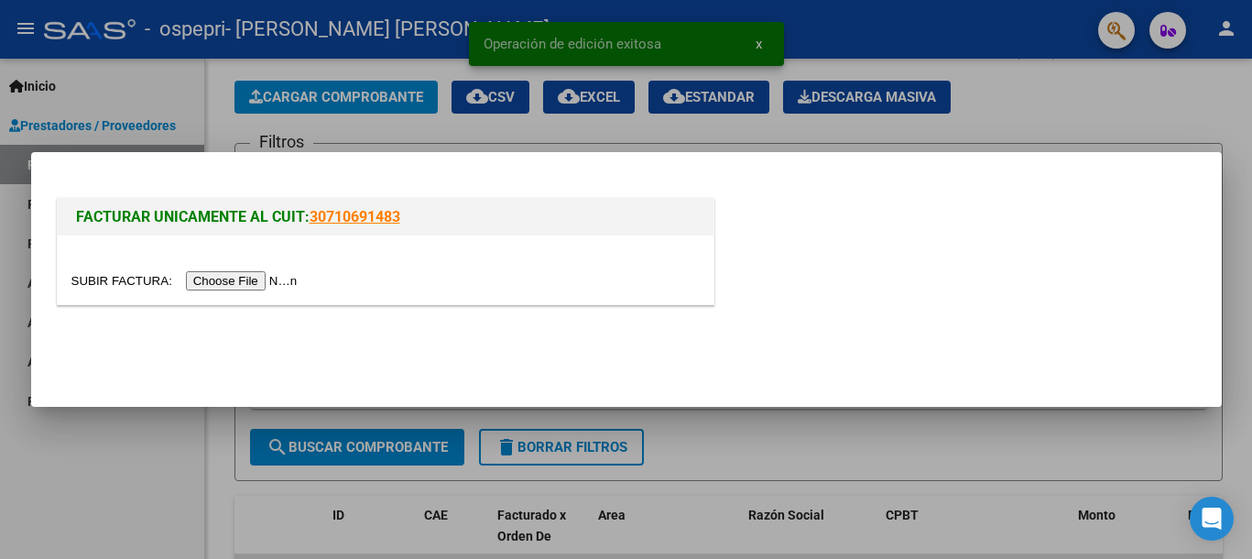
click at [303, 278] on input "file" at bounding box center [187, 280] width 232 height 19
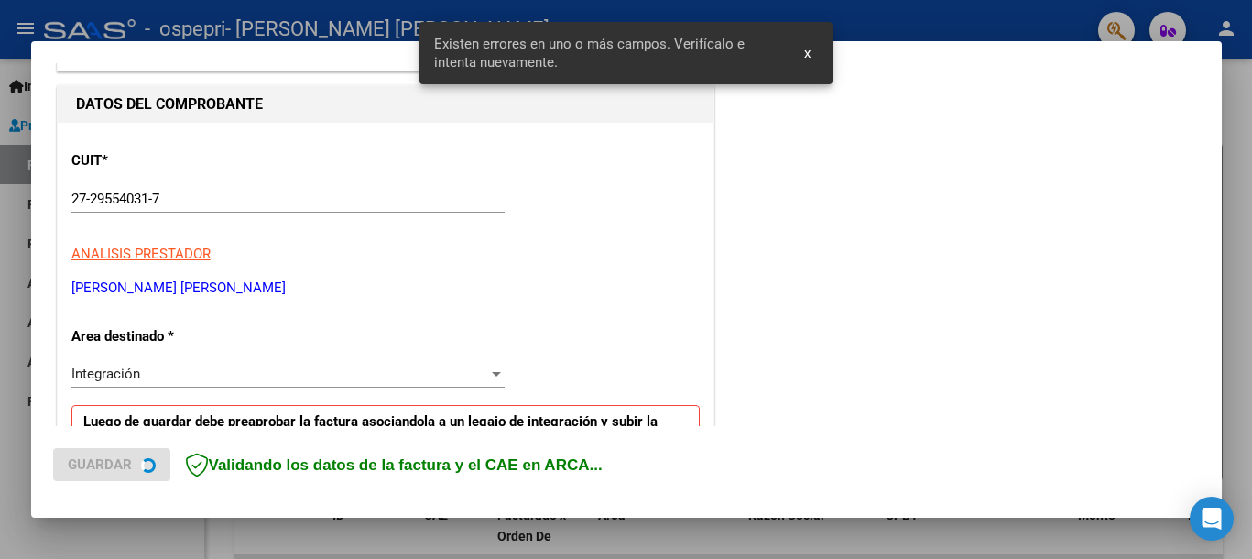
scroll to position [422, 0]
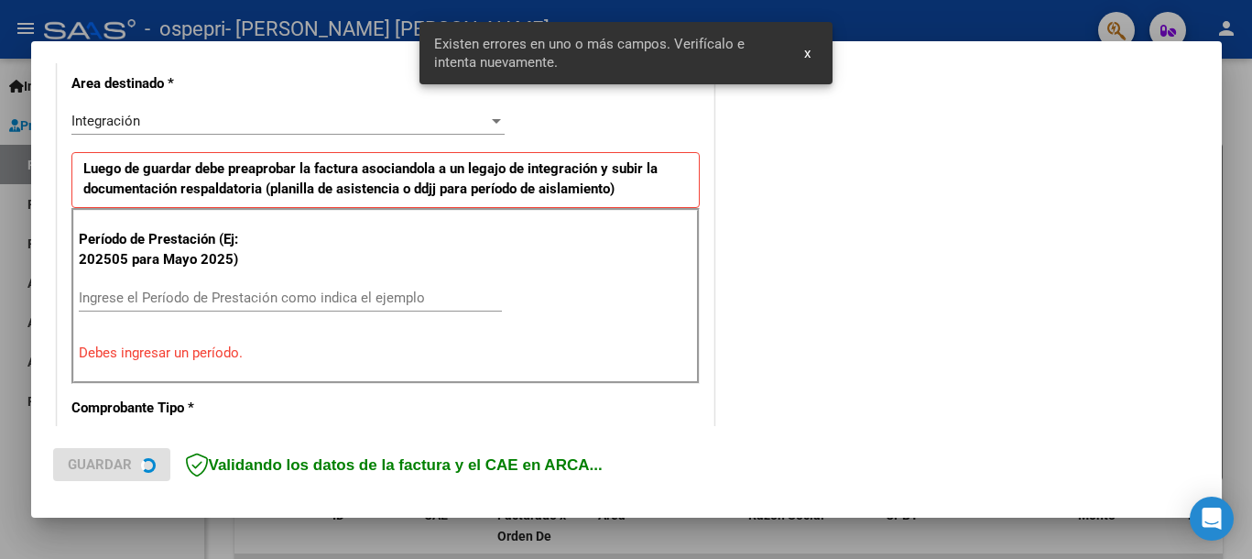
click at [303, 291] on input "Ingrese el Período de Prestación como indica el ejemplo" at bounding box center [290, 297] width 423 height 16
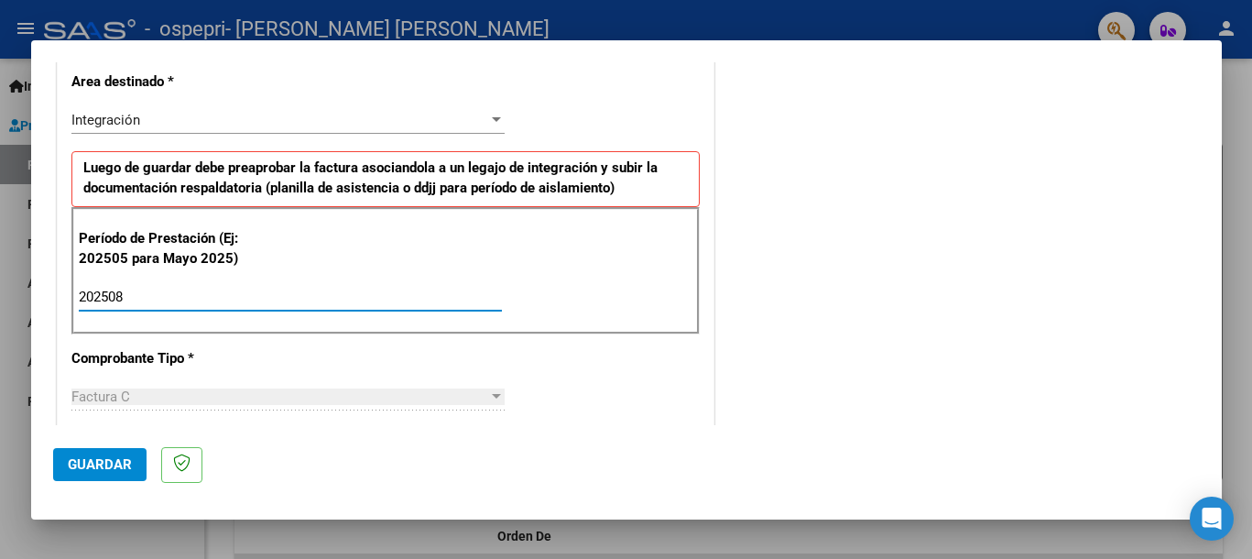
type input "202508"
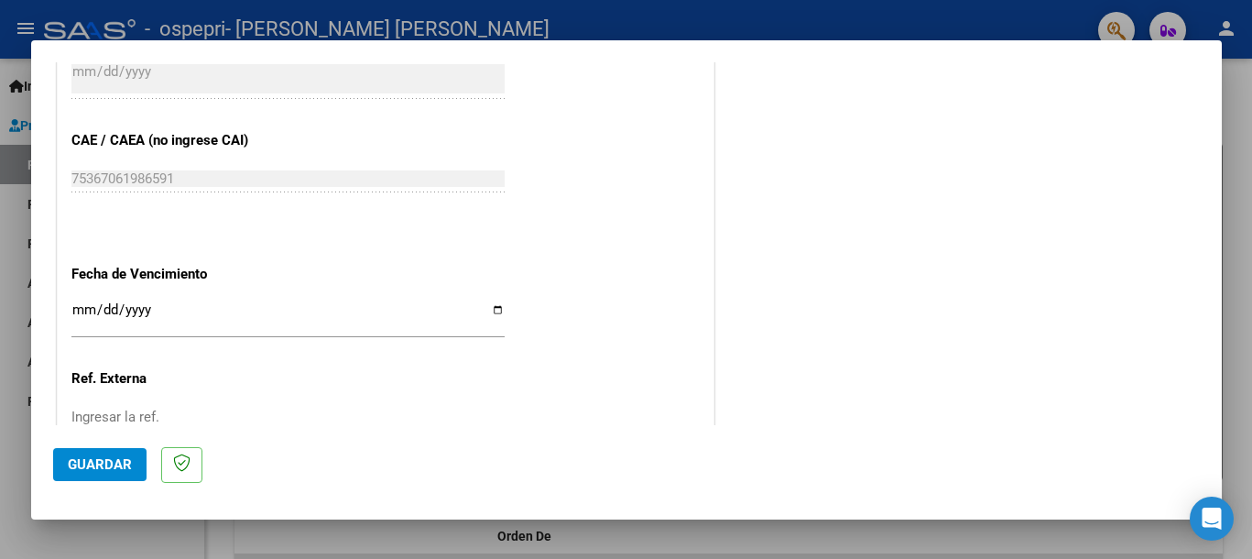
scroll to position [1248, 0]
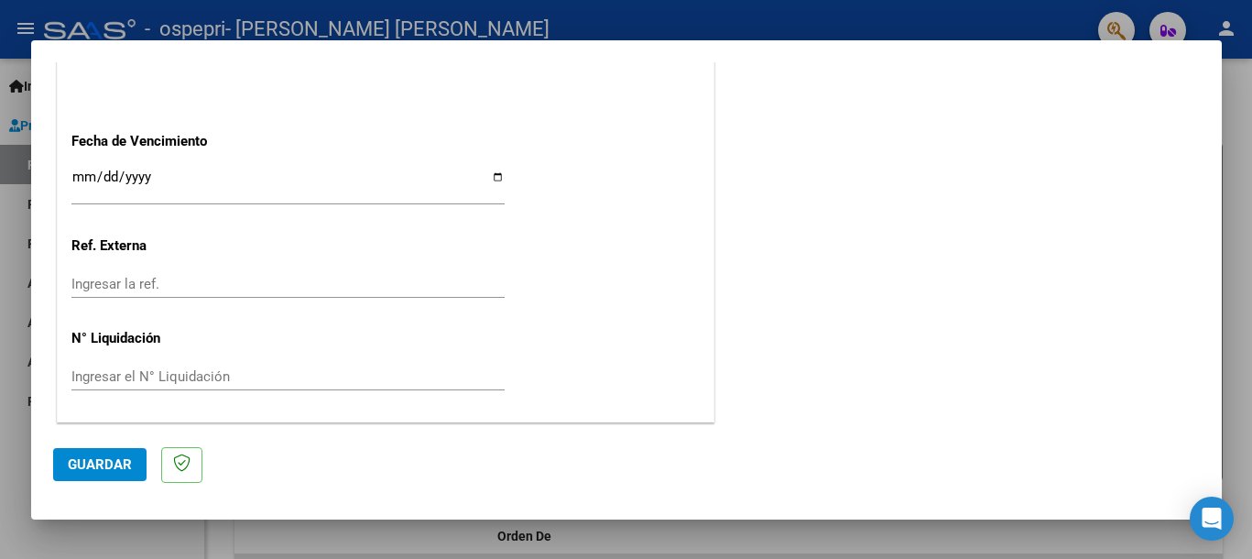
click at [301, 375] on input "Ingresar el N° Liquidación" at bounding box center [287, 376] width 433 height 16
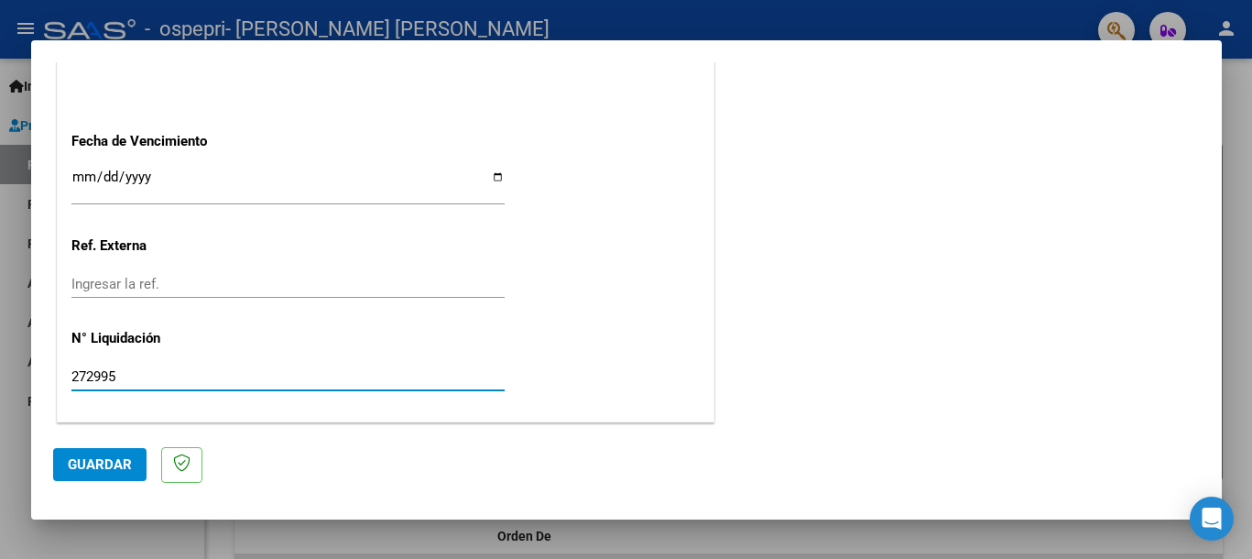
type input "272995"
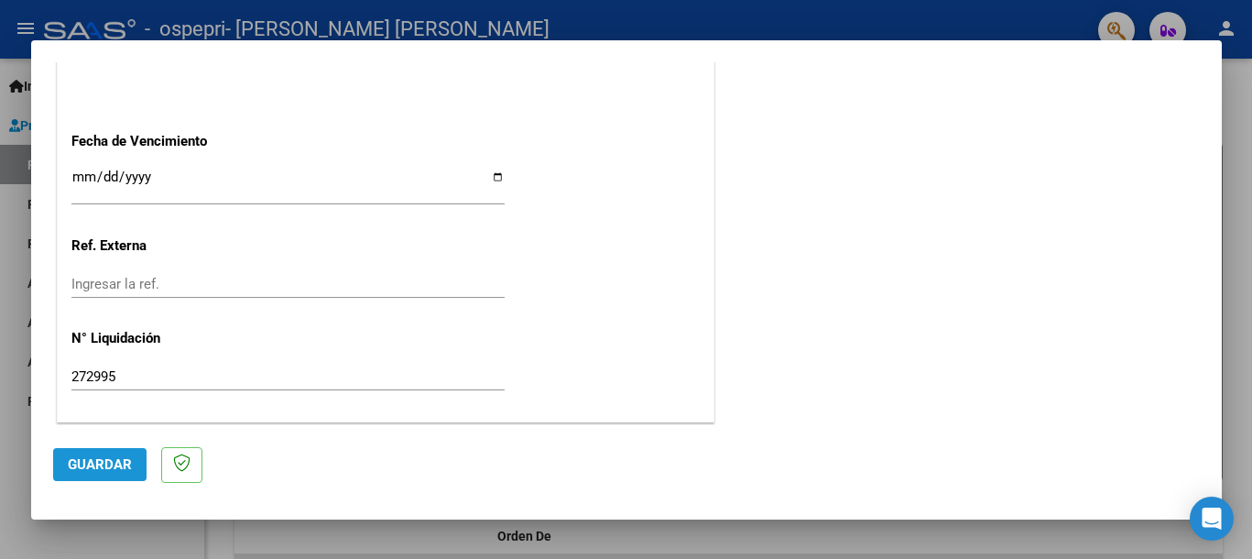
click at [111, 448] on button "Guardar" at bounding box center [99, 464] width 93 height 33
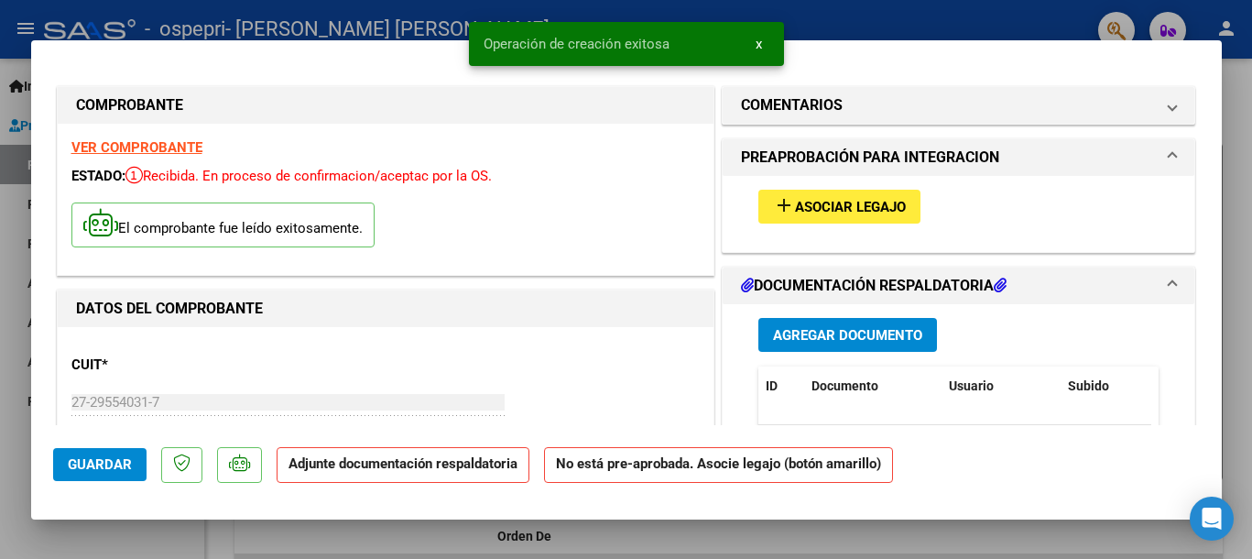
click at [866, 330] on span "Agregar Documento" at bounding box center [847, 335] width 149 height 16
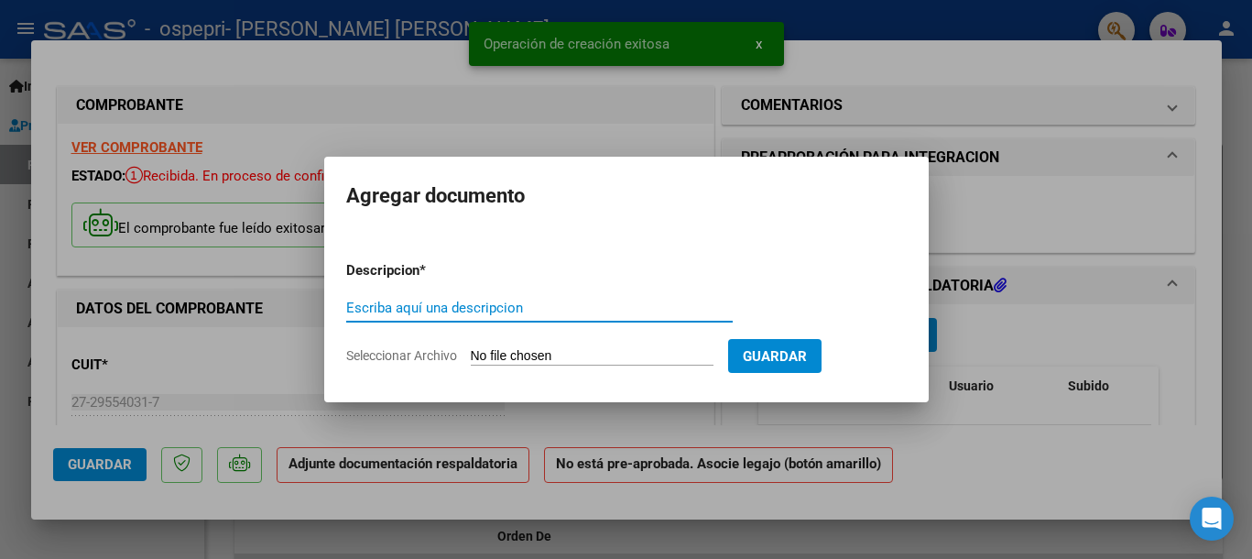
click at [578, 306] on input "Escriba aquí una descripcion" at bounding box center [539, 307] width 386 height 16
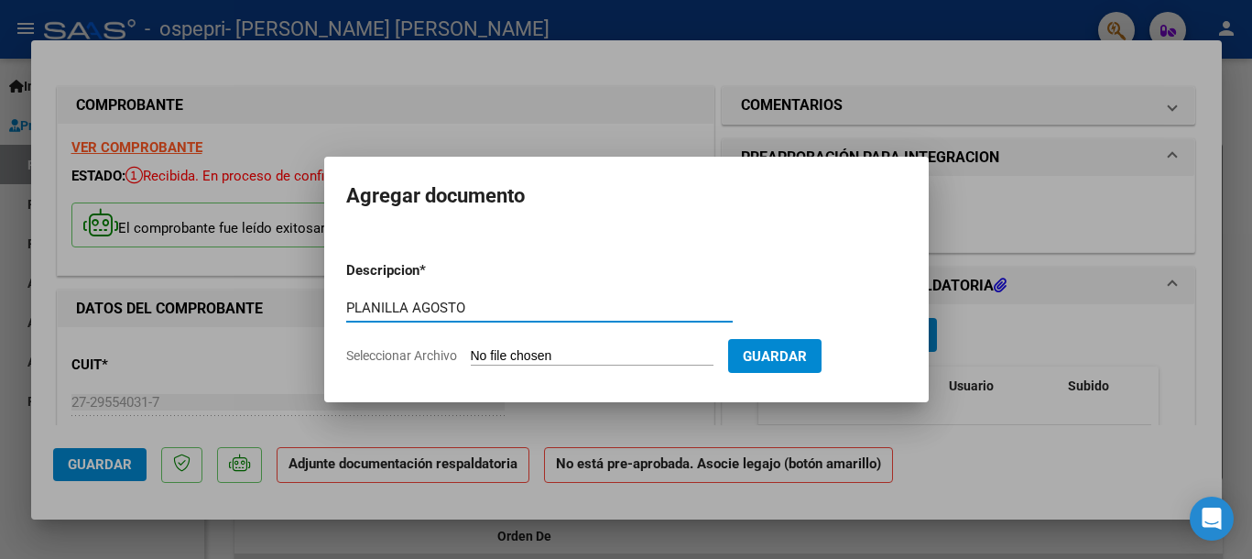
type input "PLANILLA AGOSTO"
click at [623, 342] on form "Descripcion * PLANILLA AGOSTO Escriba aquí una descripcion Seleccionar Archivo …" at bounding box center [626, 313] width 560 height 134
click at [619, 352] on input "Seleccionar Archivo" at bounding box center [592, 356] width 243 height 17
type input "C:\fakepath\Zeballos agosto.jpg"
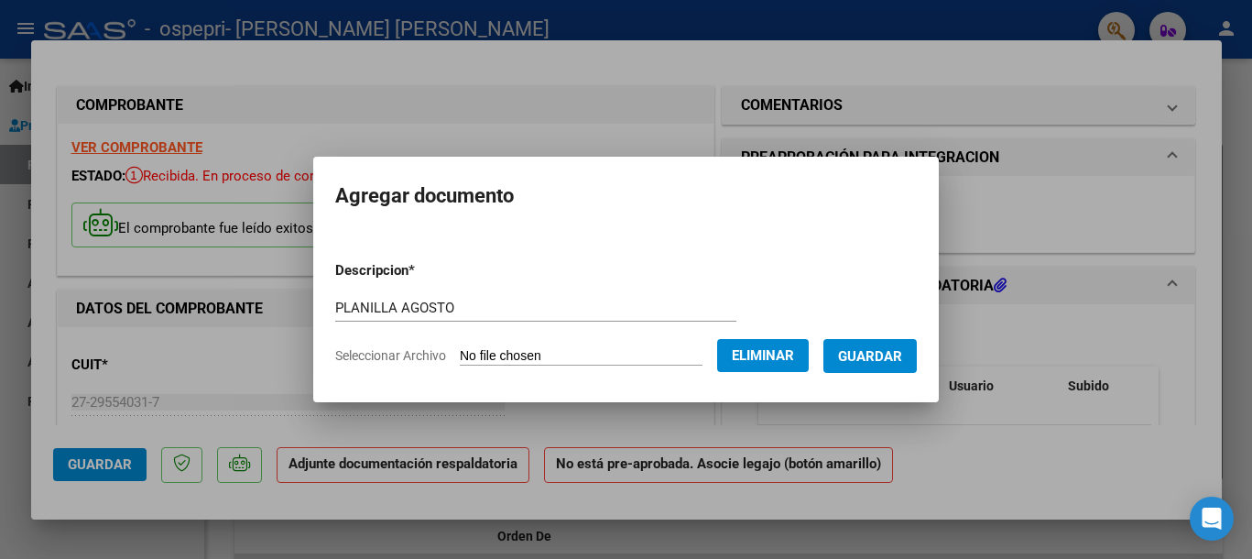
click at [878, 362] on span "Guardar" at bounding box center [870, 356] width 64 height 16
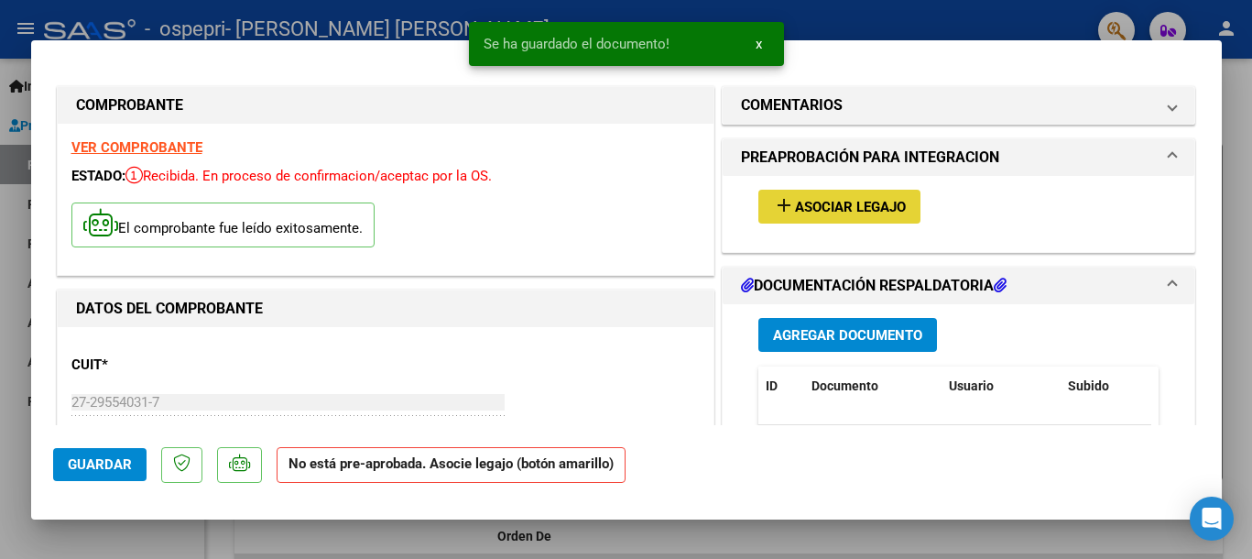
click at [883, 211] on span "Asociar Legajo" at bounding box center [850, 207] width 111 height 16
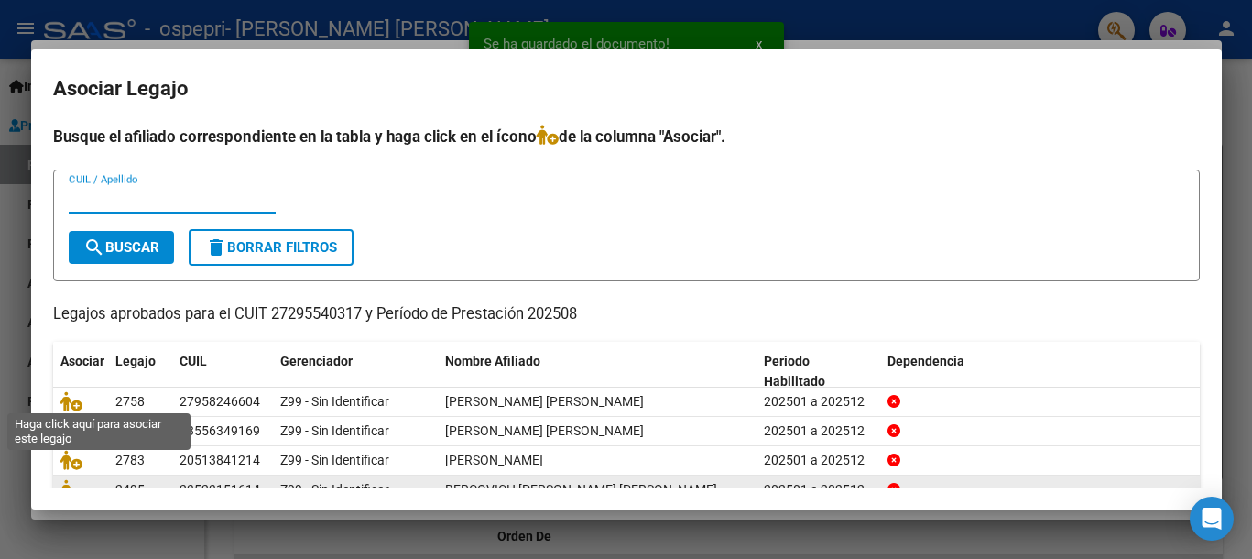
scroll to position [118, 0]
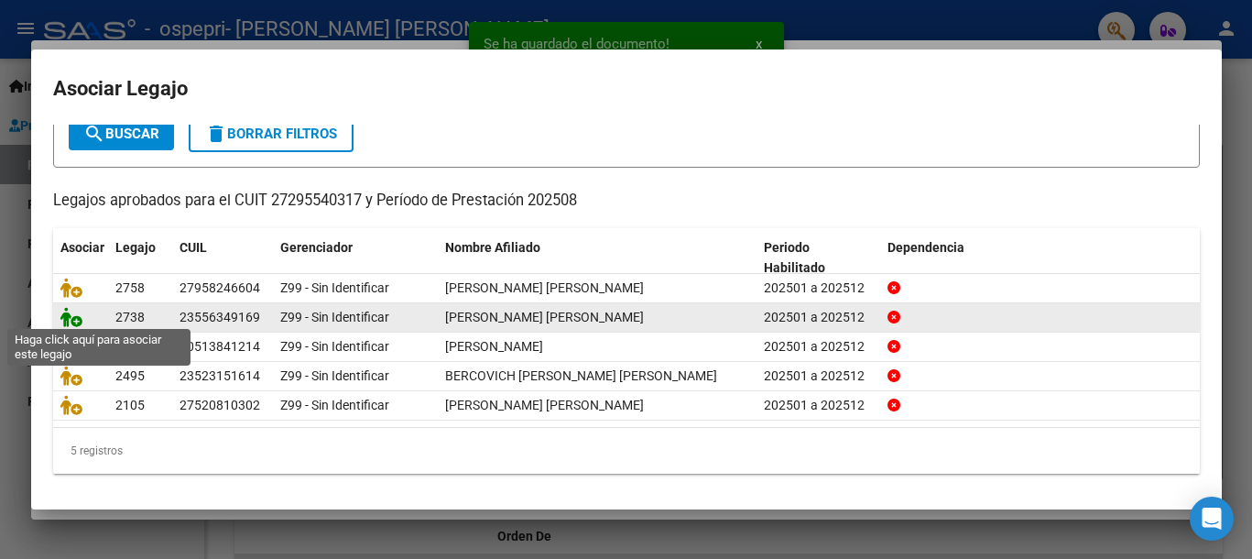
click at [62, 311] on icon at bounding box center [71, 317] width 22 height 20
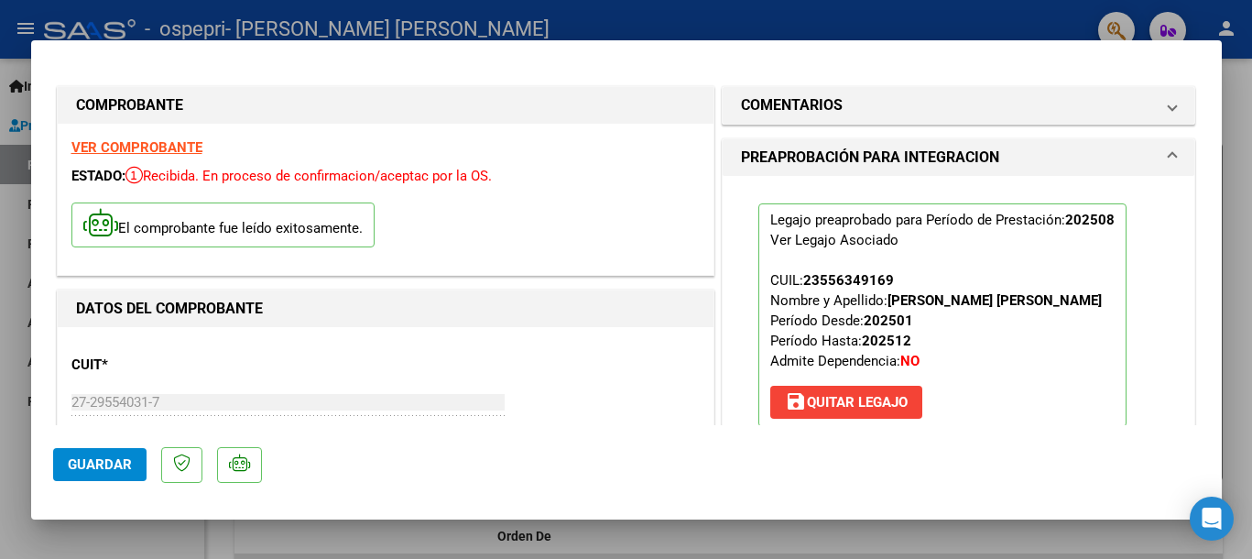
scroll to position [572, 0]
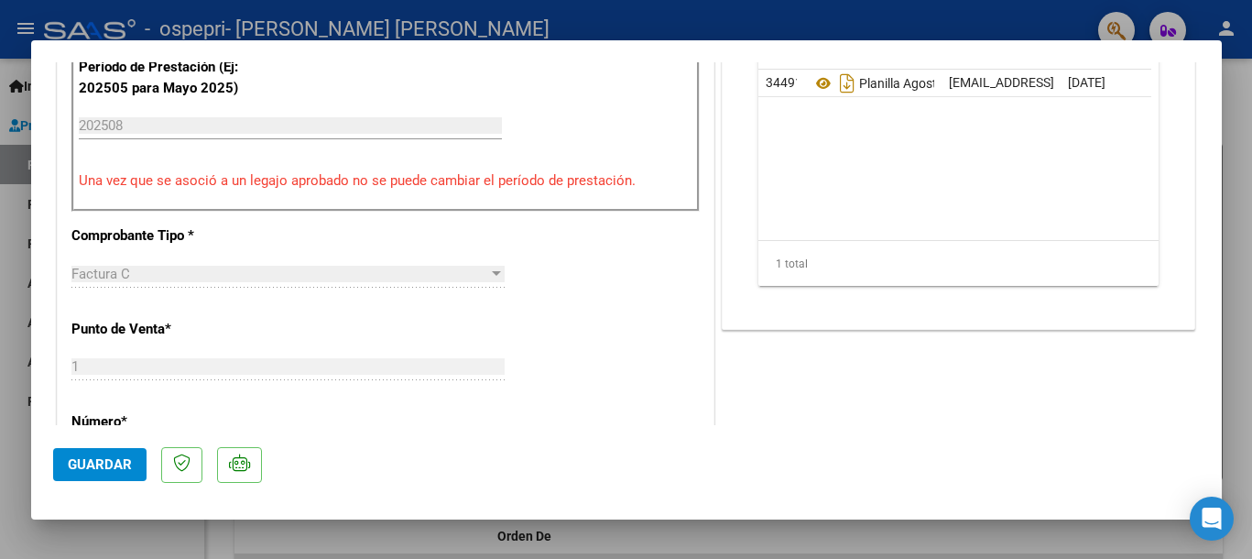
click at [145, 461] on button "Guardar" at bounding box center [99, 464] width 93 height 33
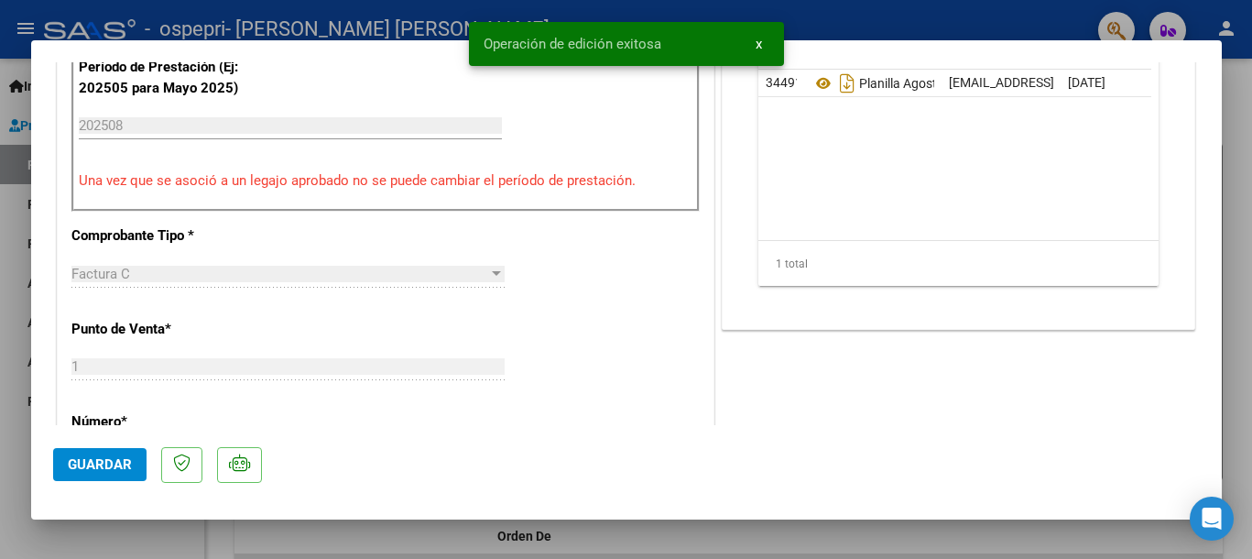
click at [126, 460] on span "Guardar" at bounding box center [100, 464] width 64 height 16
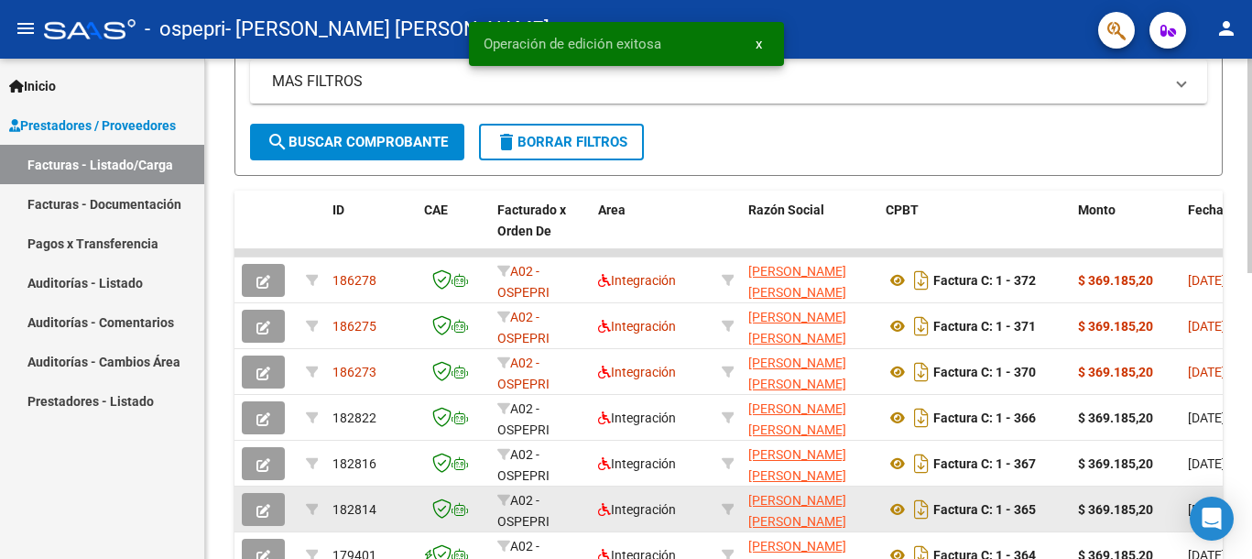
scroll to position [418, 0]
